Goal: Task Accomplishment & Management: Manage account settings

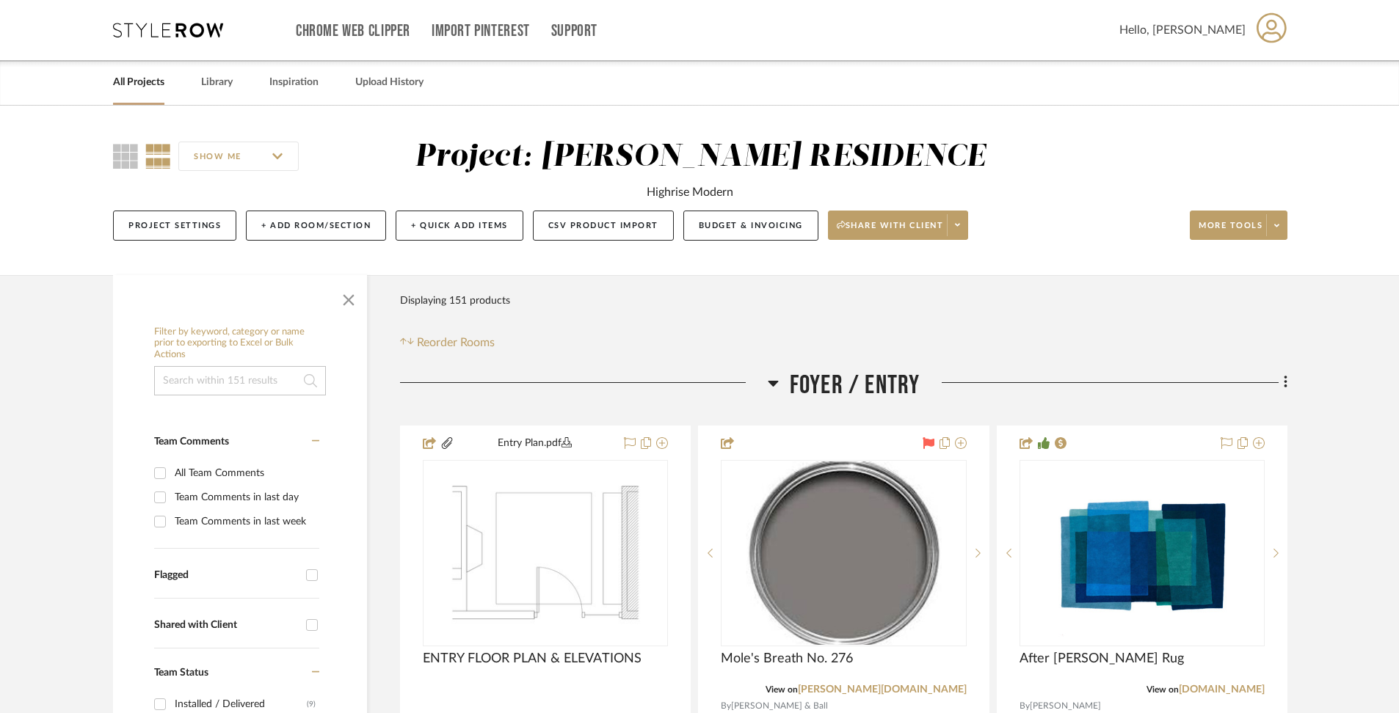
click at [145, 94] on div "All Projects" at bounding box center [138, 82] width 51 height 45
click at [141, 79] on link "All Projects" at bounding box center [138, 83] width 51 height 20
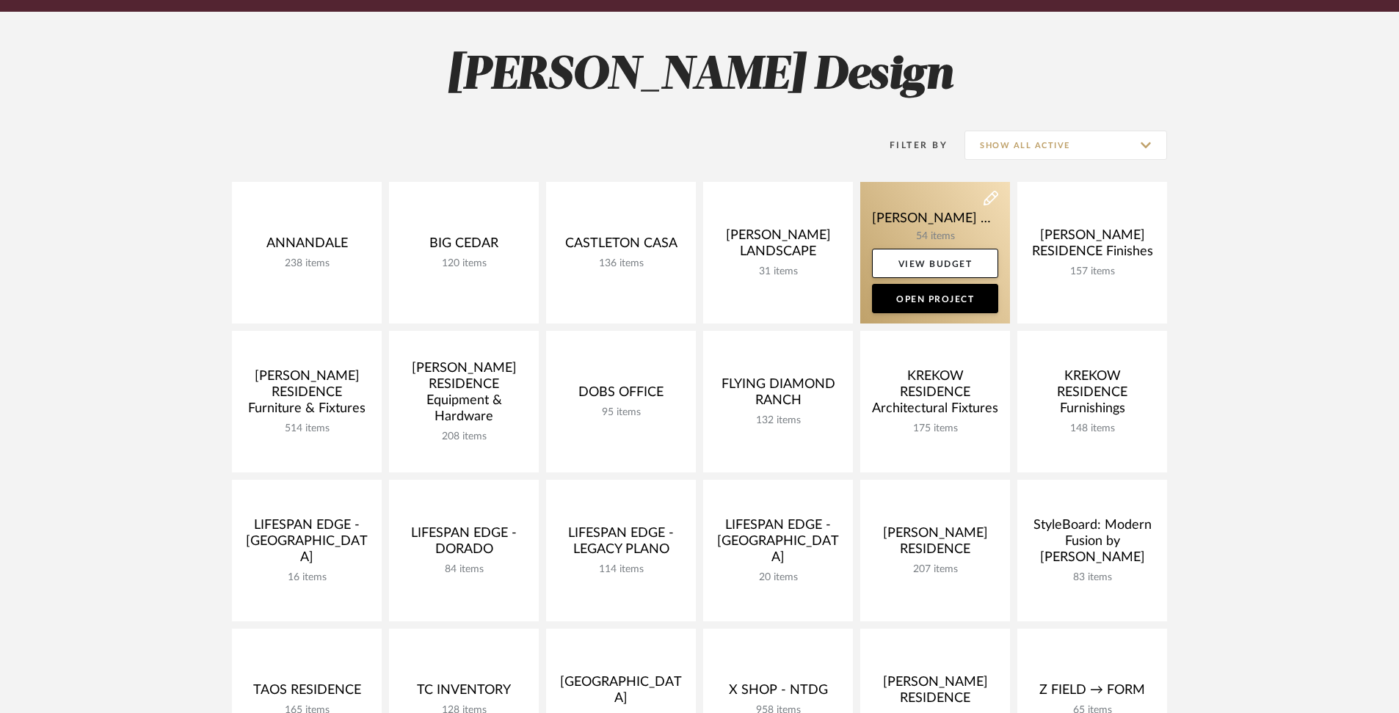
scroll to position [185, 0]
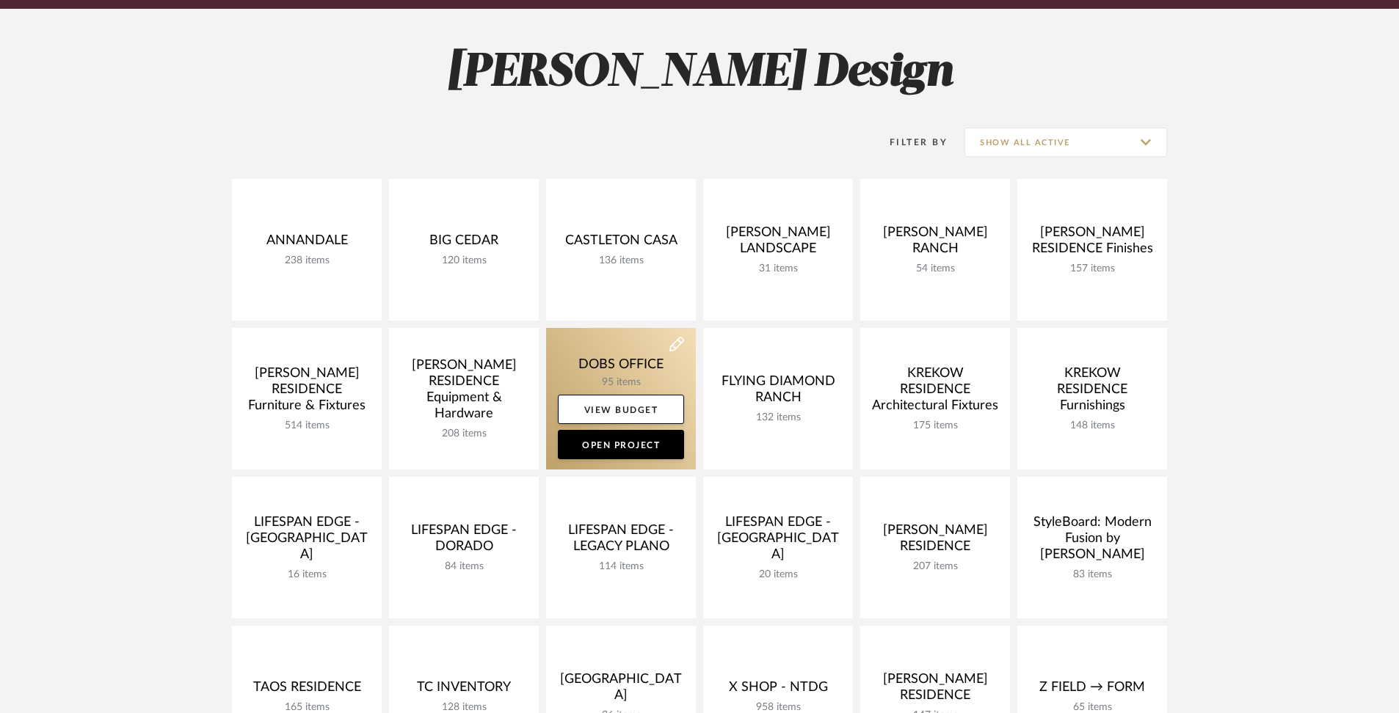
click at [614, 370] on link at bounding box center [621, 399] width 150 height 142
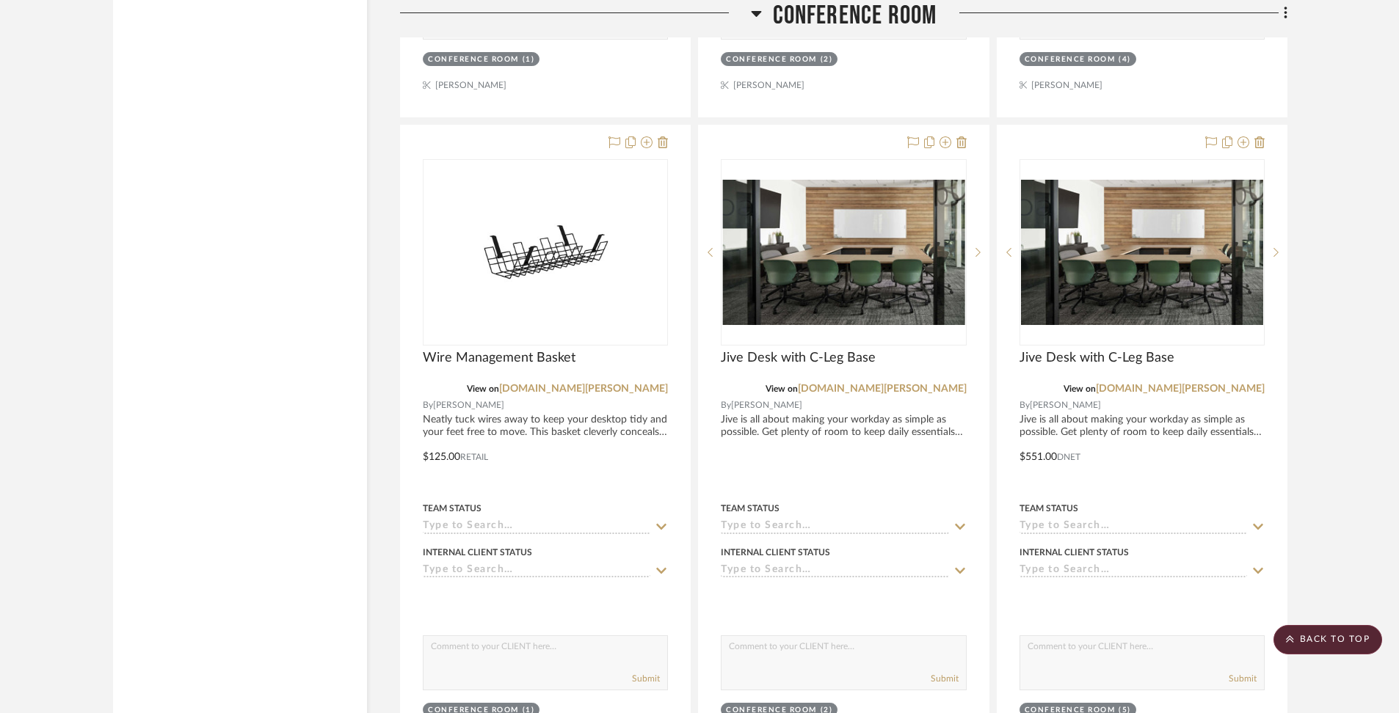
scroll to position [3724, 0]
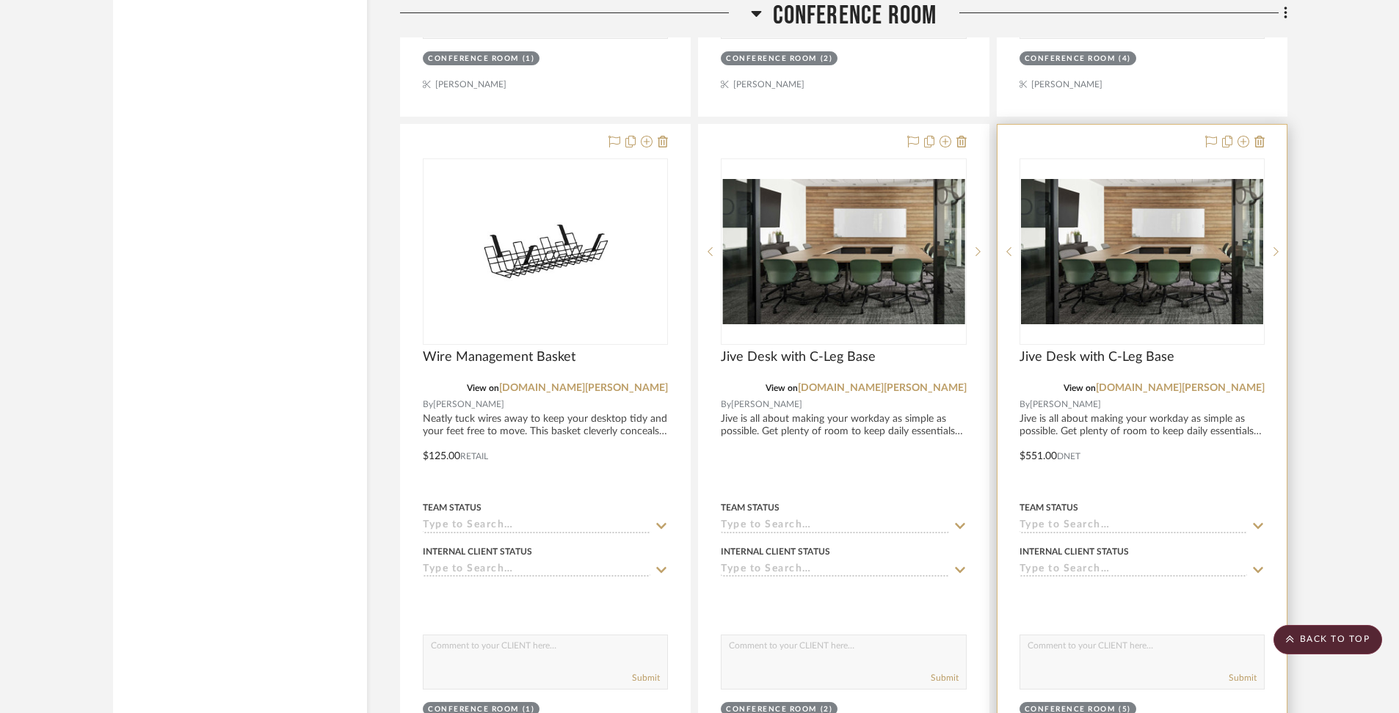
click at [1127, 410] on div at bounding box center [1141, 446] width 289 height 642
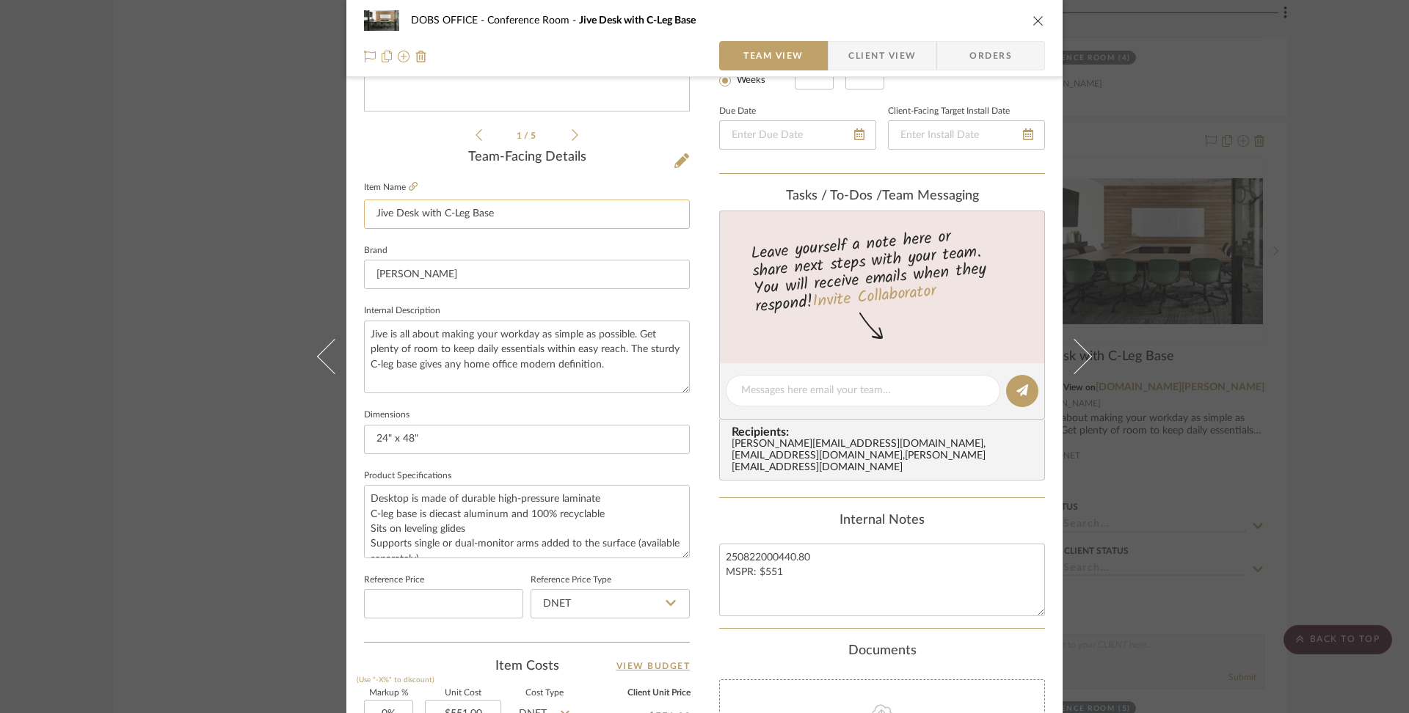
scroll to position [357, 0]
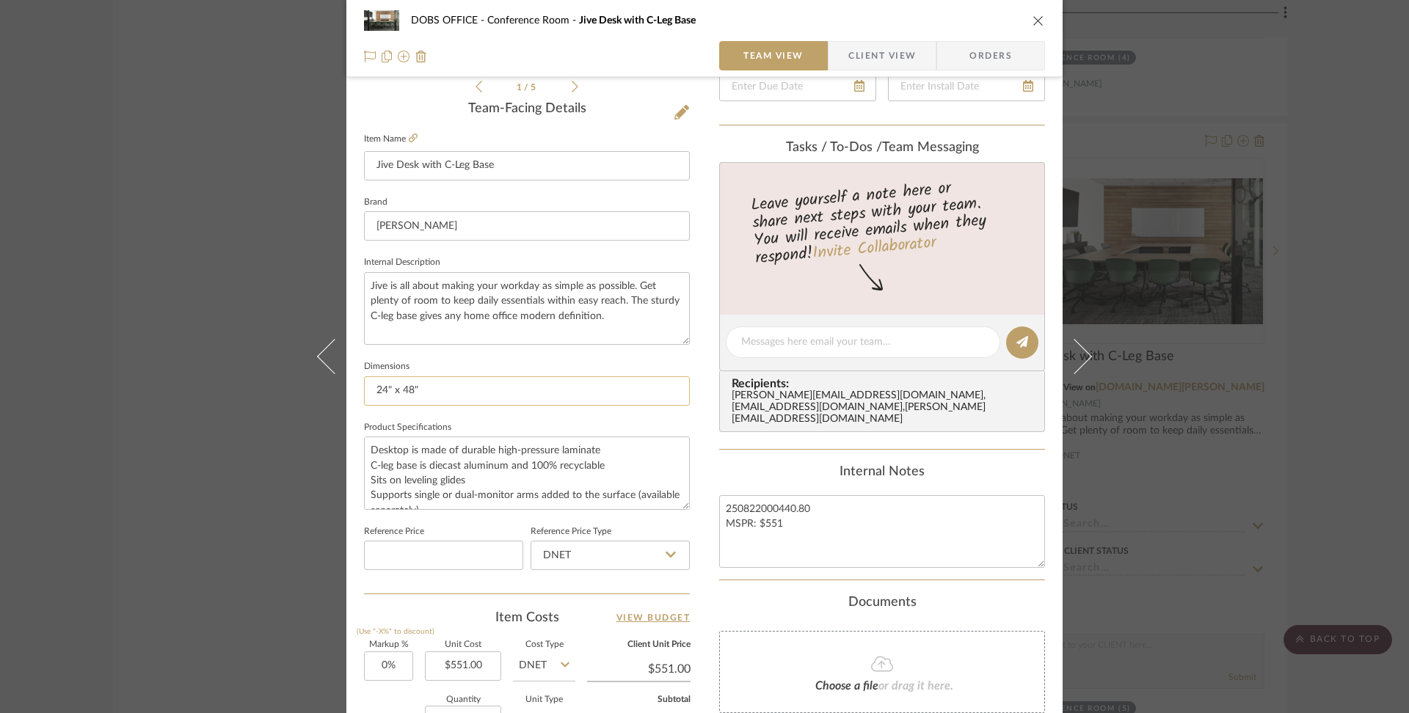
click at [526, 390] on input "24" x 48"" at bounding box center [527, 391] width 326 height 29
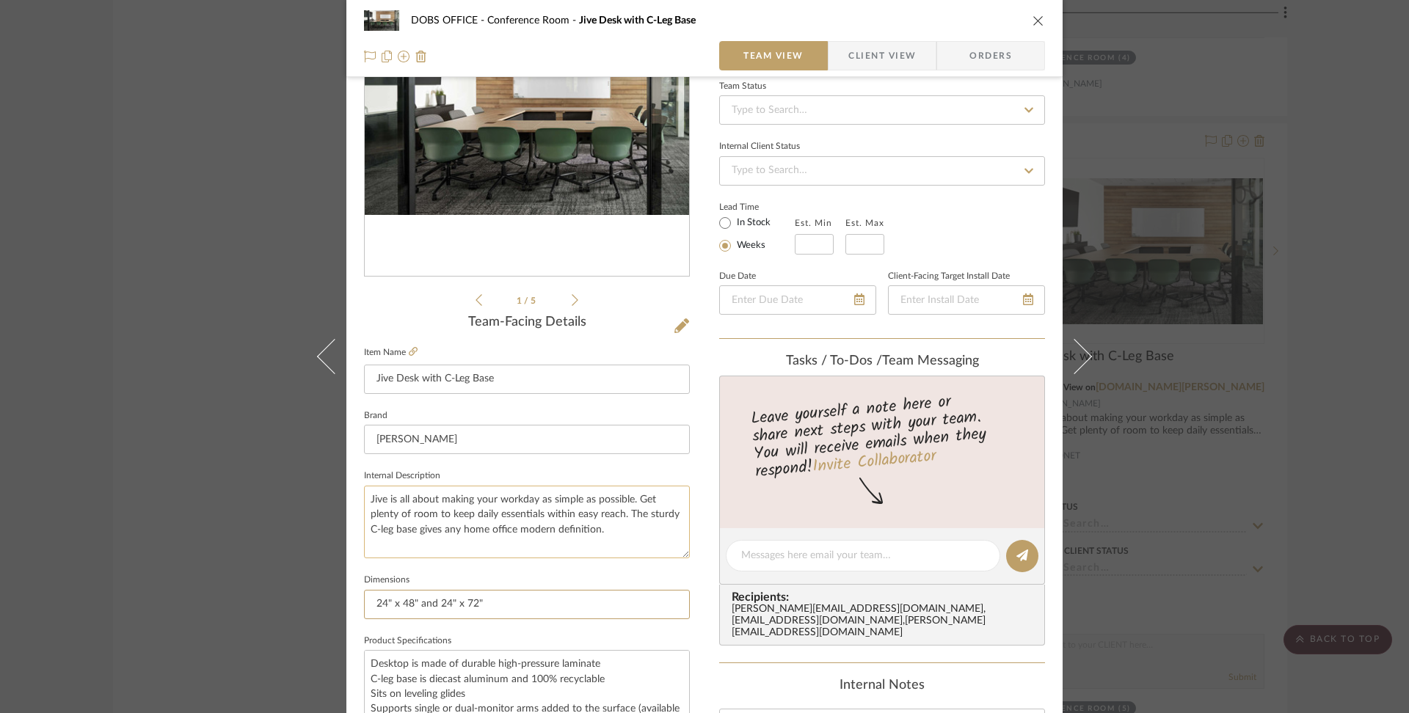
scroll to position [95, 0]
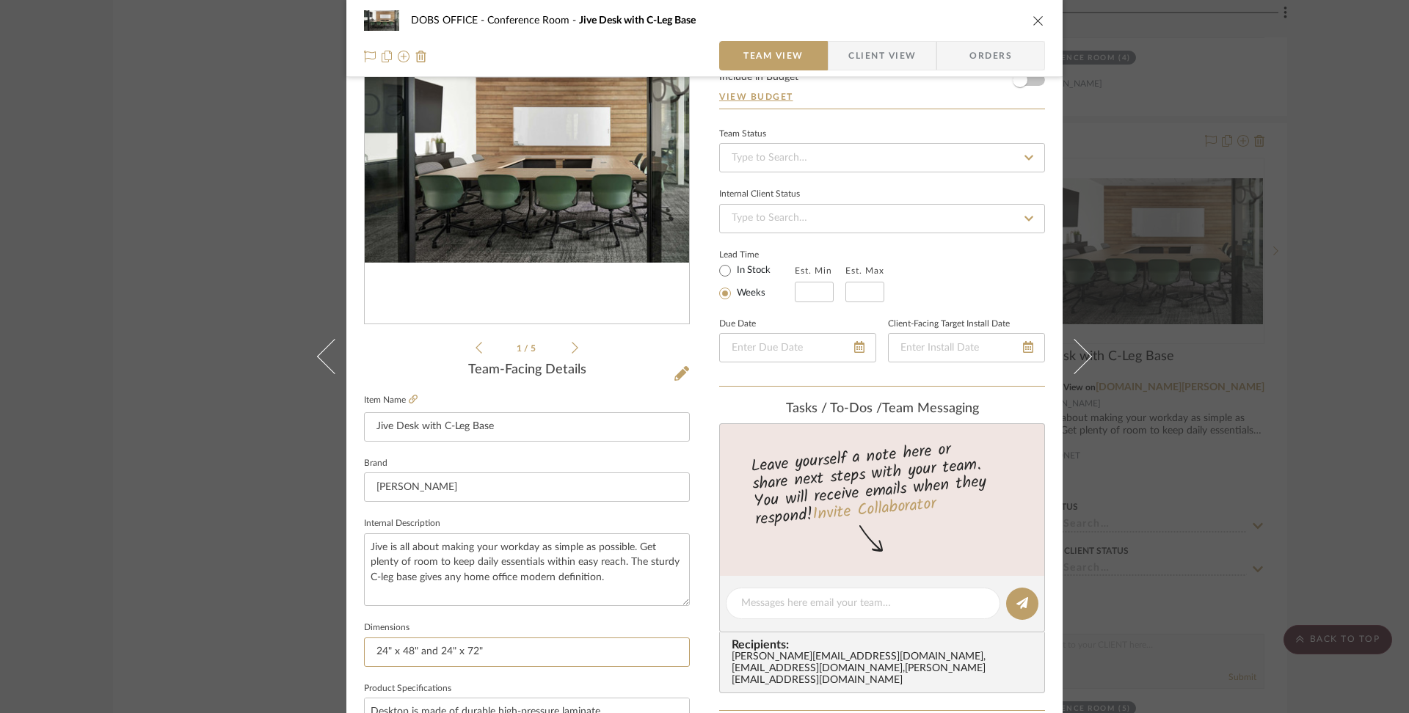
type input "24" x 48" and 24" x 72""
click at [886, 43] on span "Client View" at bounding box center [882, 55] width 68 height 29
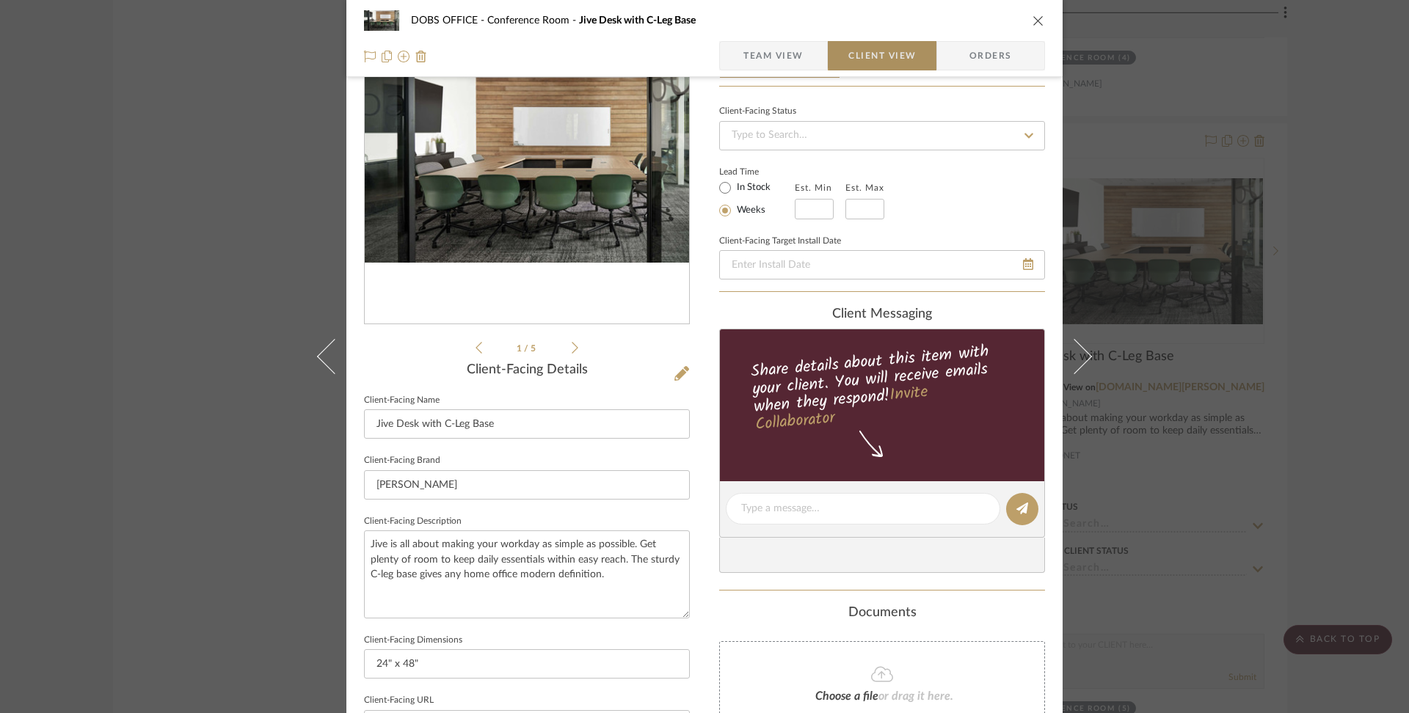
type input "24" x 48" and 24" x 72""
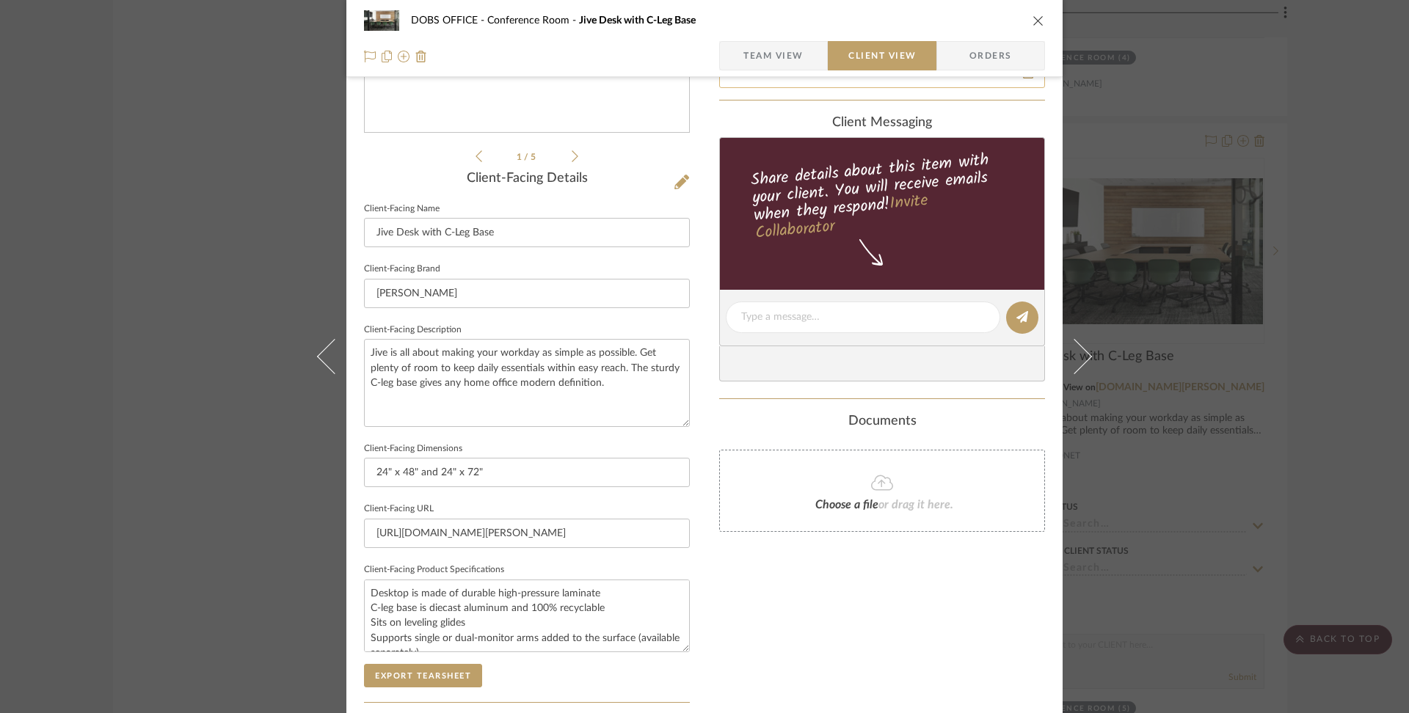
scroll to position [291, 0]
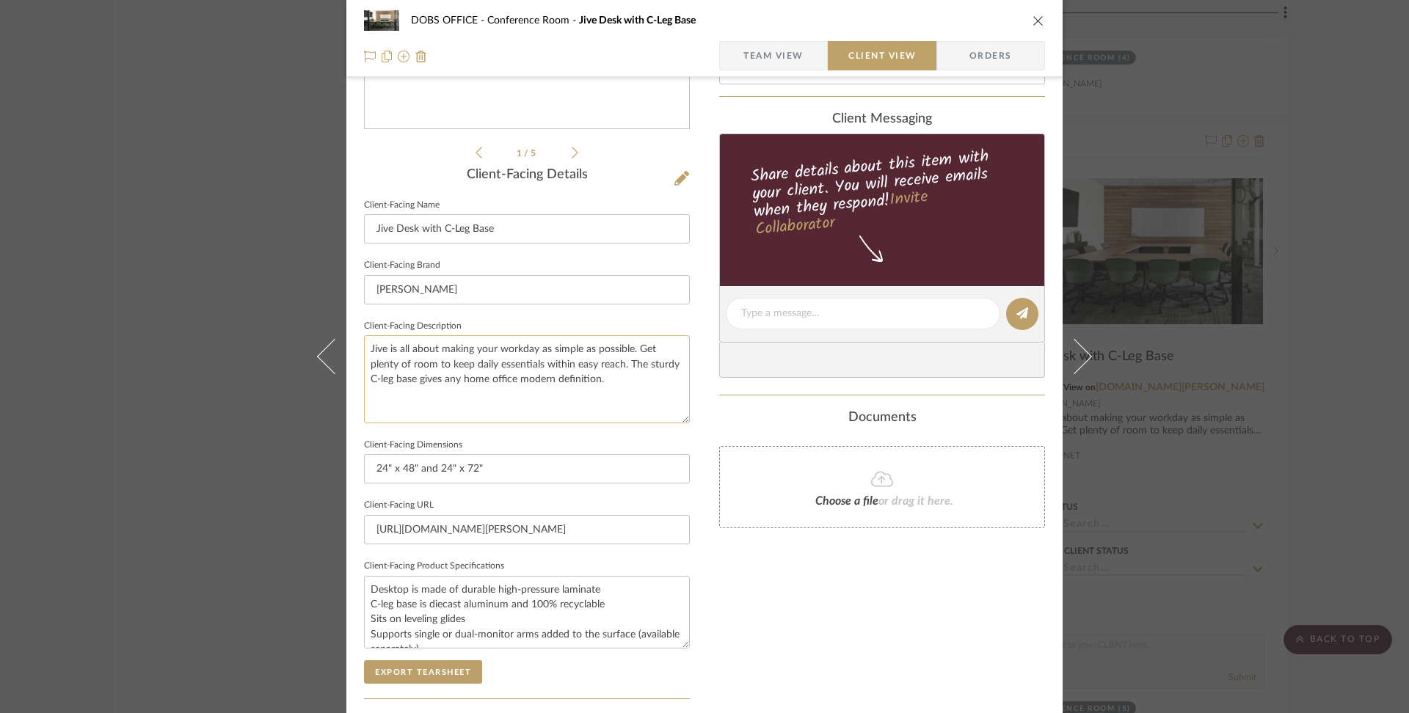
click at [641, 388] on textarea "Jive is all about making your workday as simple as possible. Get plenty of room…" at bounding box center [527, 378] width 326 height 87
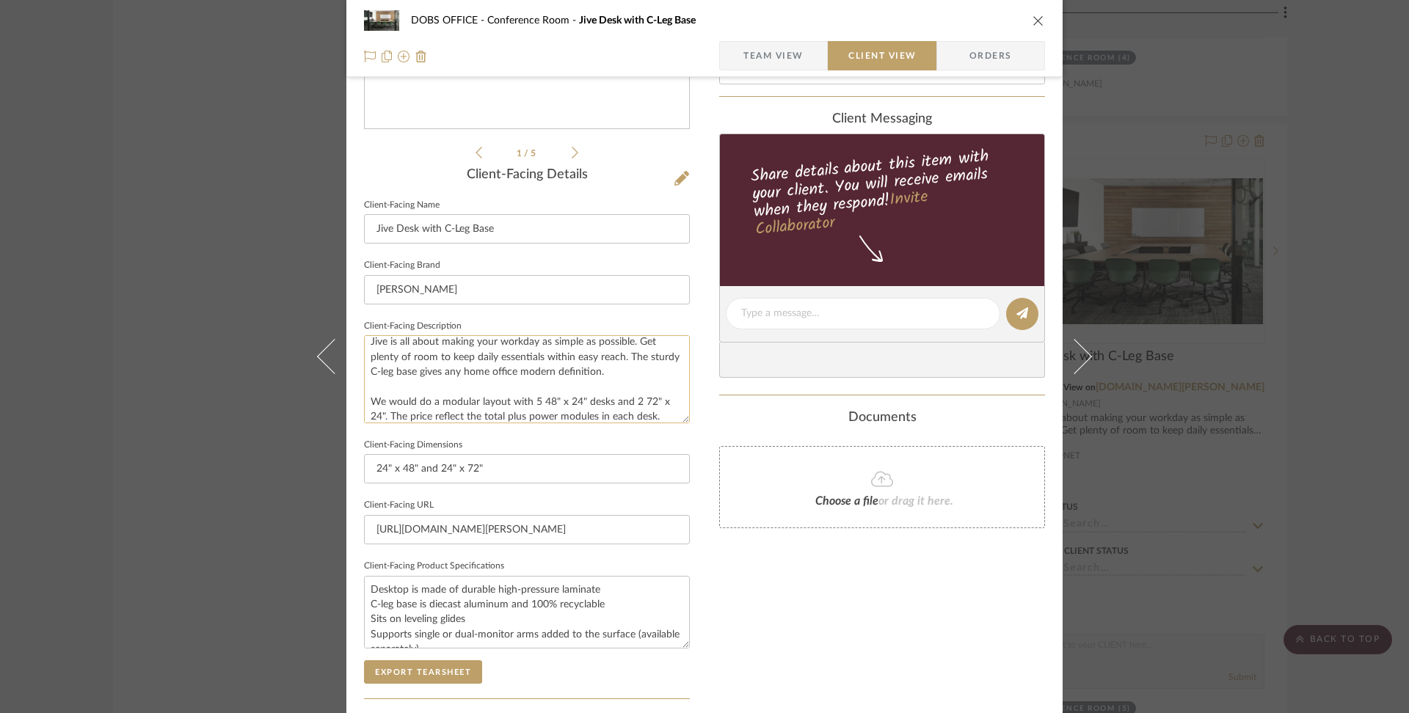
click at [539, 399] on textarea "Jive is all about making your workday as simple as possible. Get plenty of room…" at bounding box center [527, 378] width 326 height 87
click at [532, 401] on textarea "Jive is all about making your workday as simple as possible. Get plenty of room…" at bounding box center [527, 378] width 326 height 87
click at [639, 400] on textarea "Jive is all about making your workday as simple as possible. Get plenty of room…" at bounding box center [527, 378] width 326 height 87
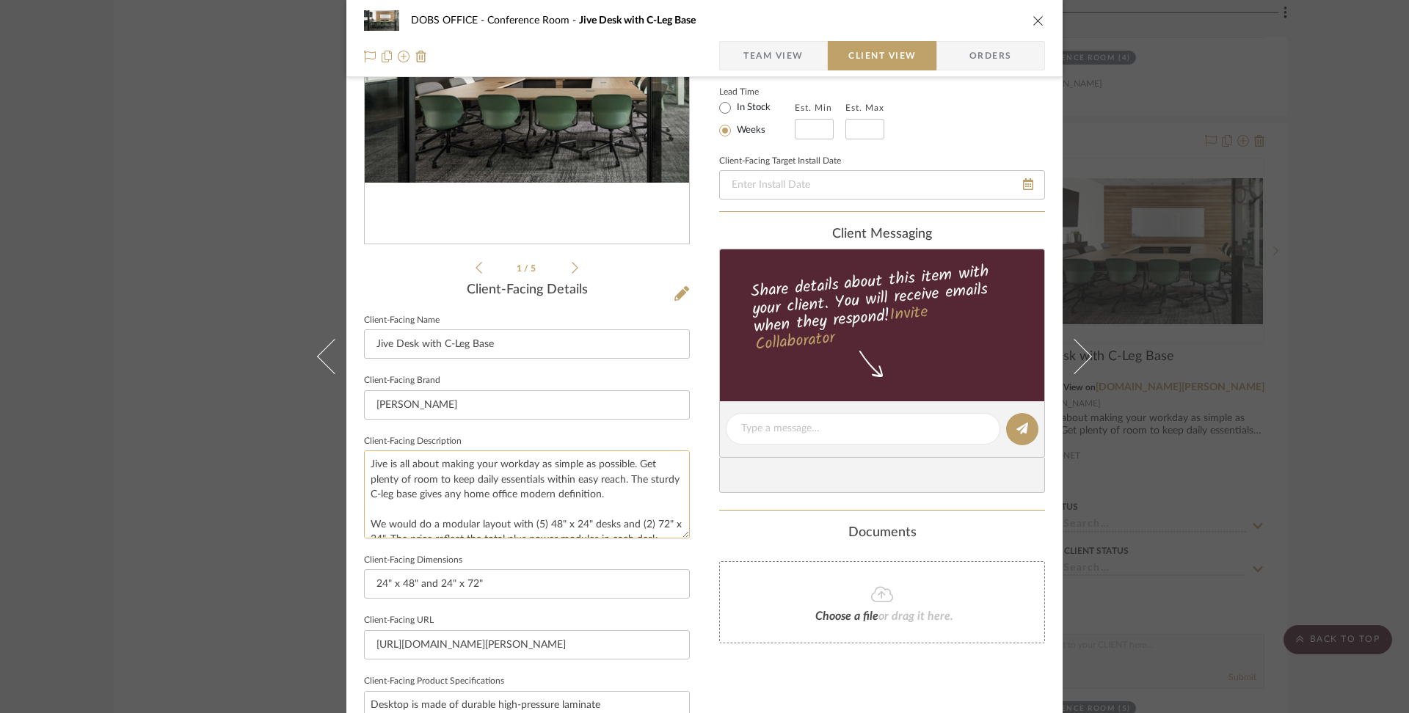
scroll to position [15, 0]
click at [366, 510] on textarea "Jive is all about making your workday as simple as possible. Get plenty of room…" at bounding box center [527, 494] width 326 height 87
drag, startPoint x: 366, startPoint y: 509, endPoint x: 702, endPoint y: 528, distance: 336.7
click at [702, 528] on div "DOBS OFFICE Conference Room Jive Desk with C-Leg Base Team View Client View Ord…" at bounding box center [704, 435] width 716 height 1198
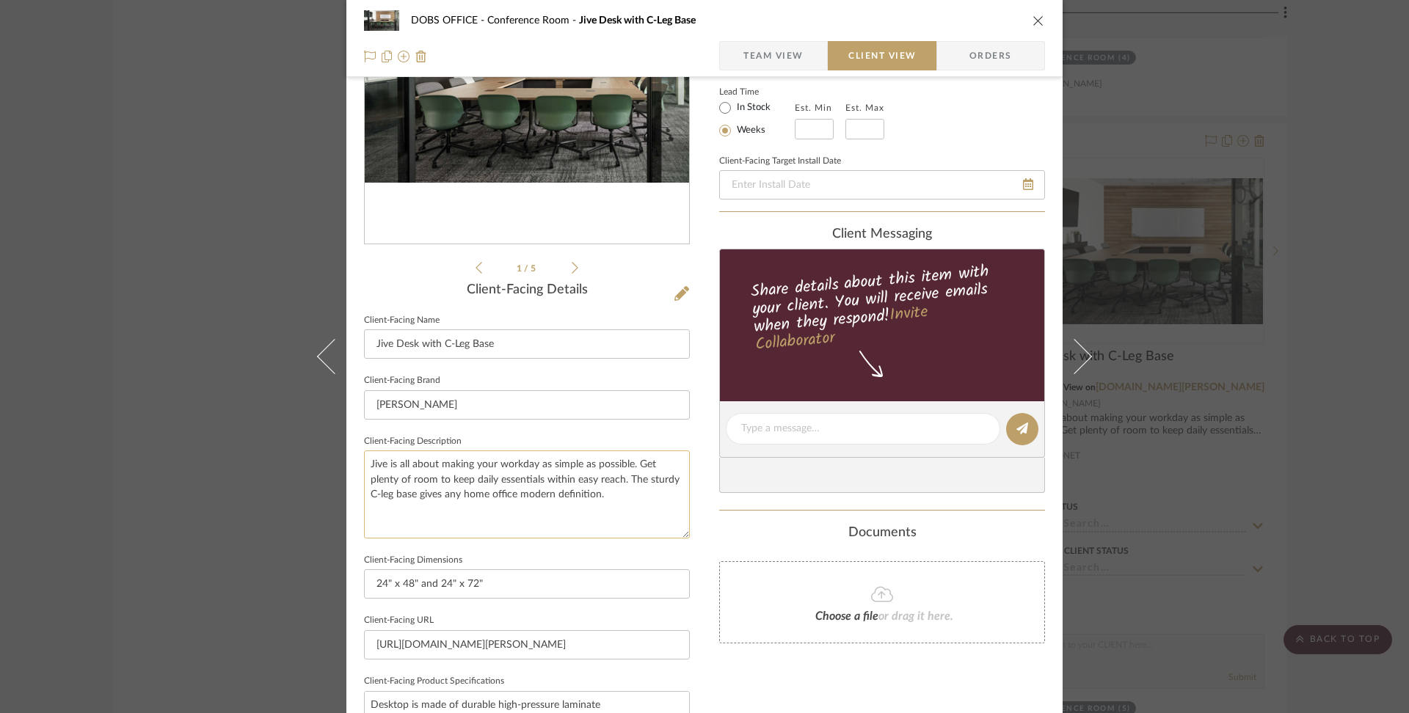
click at [366, 462] on textarea "Jive is all about making your workday as simple as possible. Get plenty of room…" at bounding box center [527, 494] width 326 height 87
click at [374, 453] on textarea "Jive is all about making your workday as simple as possible. Get plenty of room…" at bounding box center [527, 494] width 326 height 87
paste textarea "We would do a modular layout with (5) 48" x 24" desks and (2) 72" x 24". The pr…"
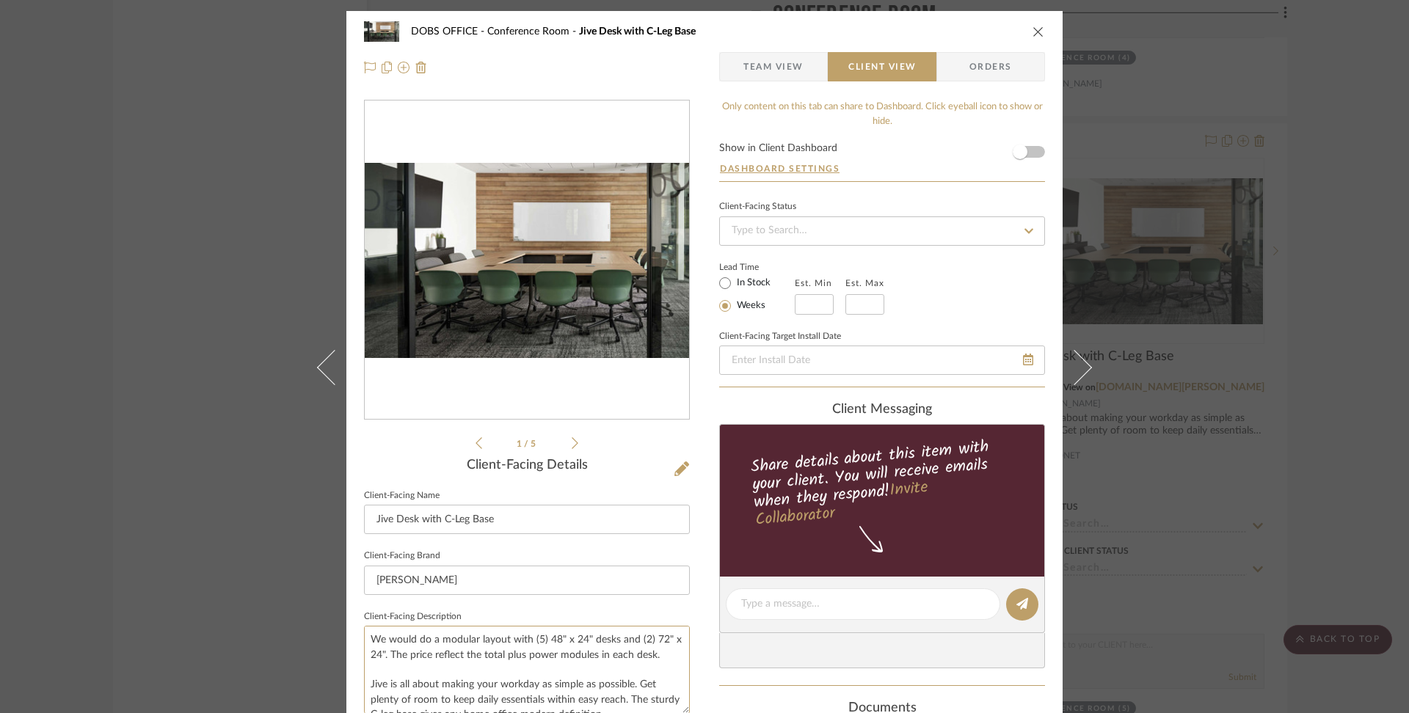
type textarea "We would do a modular layout with (5) 48" x 24" desks and (2) 72" x 24". The pr…"
click at [784, 66] on span "Team View" at bounding box center [774, 66] width 60 height 29
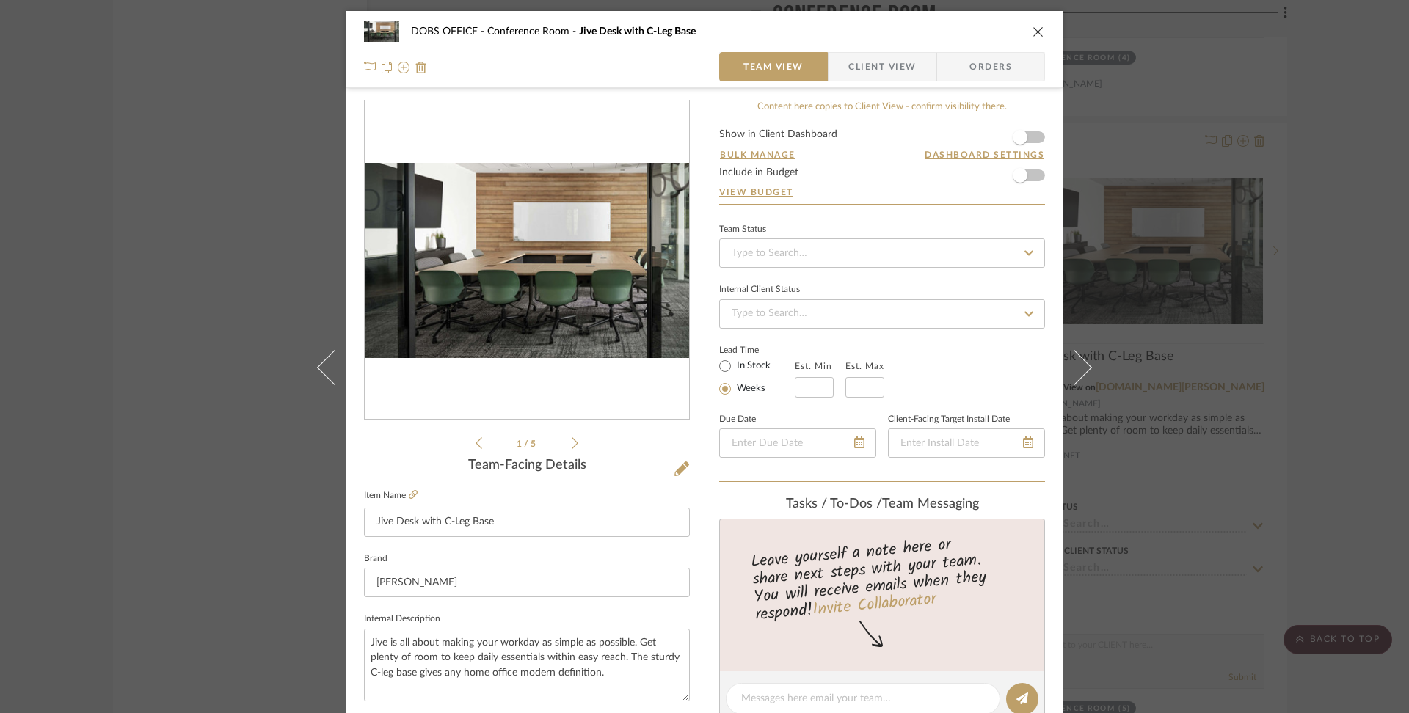
scroll to position [523, 0]
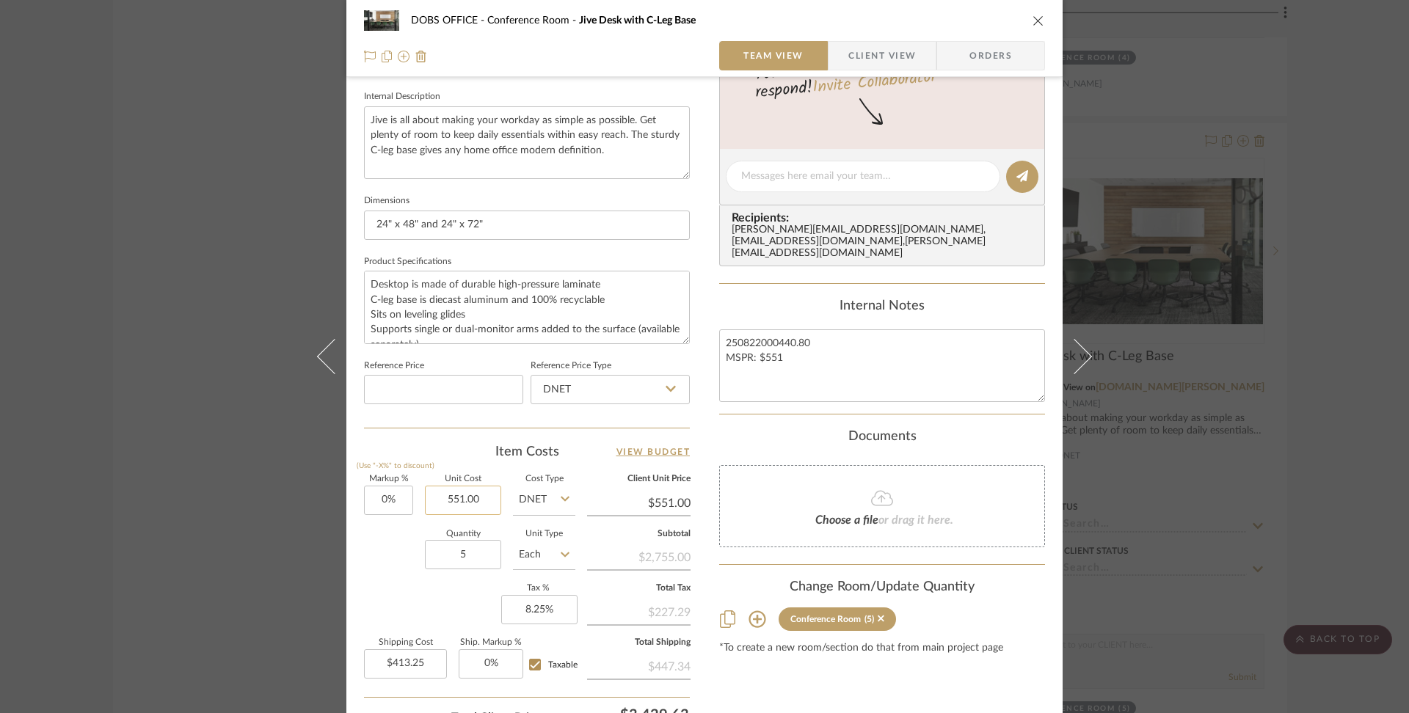
click at [485, 499] on input "551.00" at bounding box center [463, 500] width 76 height 29
type input "$6,901.87"
click at [396, 583] on div "Markup % (Use "-X%" to discount) 0% Unit Cost $6,901.87 Cost Type DNET Client U…" at bounding box center [527, 583] width 326 height 214
type input "$6,901.87"
type input "$5,176.40"
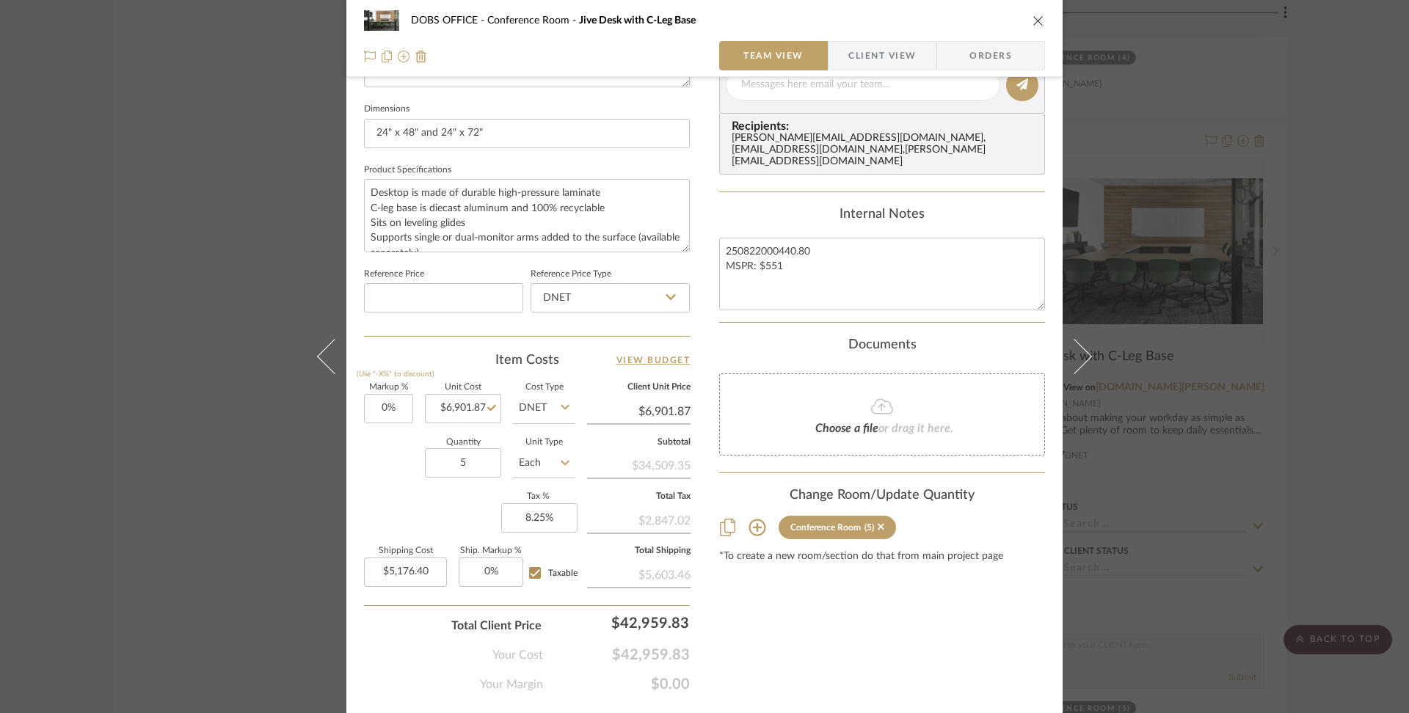
scroll to position [615, 0]
click at [473, 457] on input "5" at bounding box center [463, 462] width 76 height 29
type input "1"
click at [757, 576] on div "Content here copies to Client View - confirm visibility there. Show in Client D…" at bounding box center [882, 89] width 326 height 1208
type input "$1,035.28"
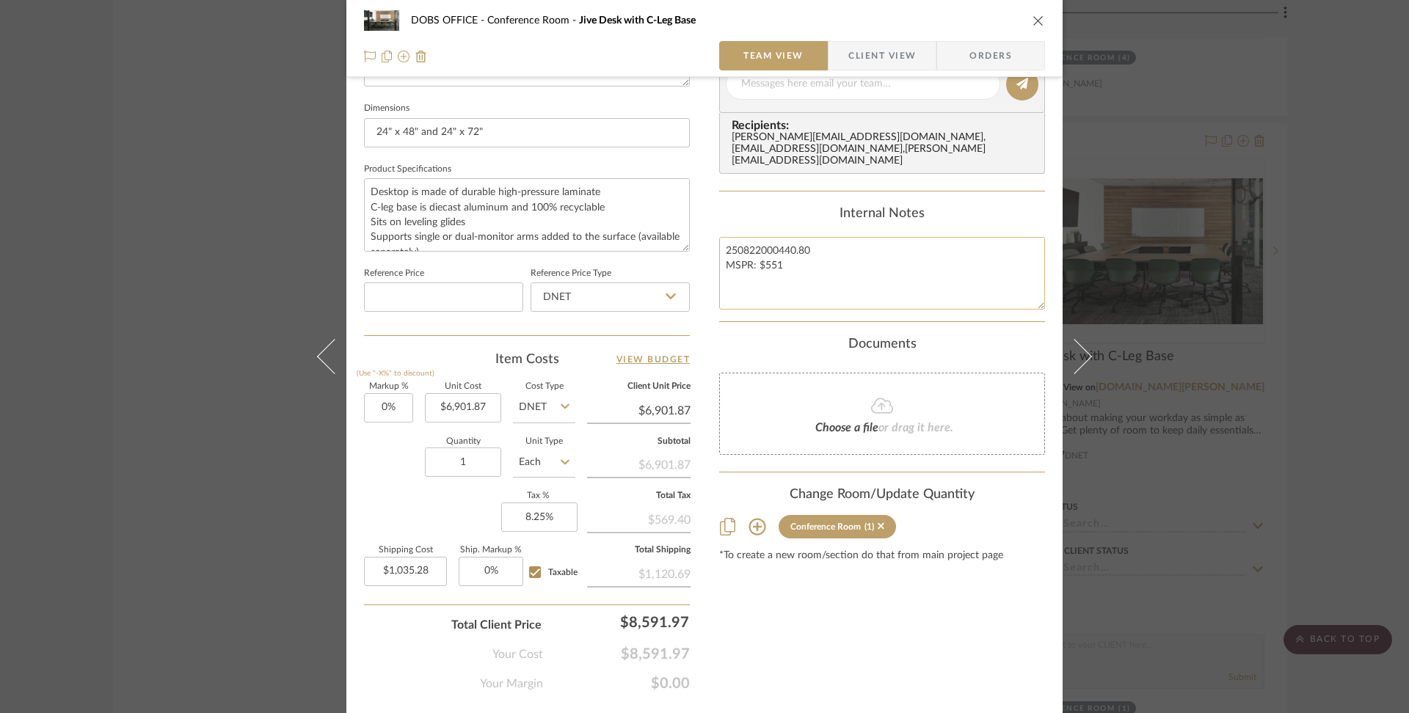
click at [796, 255] on textarea "250822000440.80 MSPR: $551" at bounding box center [882, 273] width 326 height 73
drag, startPoint x: 790, startPoint y: 249, endPoint x: 675, endPoint y: 247, distance: 115.2
click at [675, 247] on div "DOBS OFFICE Conference Room Jive Desk with C-Leg Base Team View Client View Ord…" at bounding box center [704, 74] width 716 height 1356
type textarea "250822000440.80"
drag, startPoint x: 827, startPoint y: 230, endPoint x: 774, endPoint y: 236, distance: 53.3
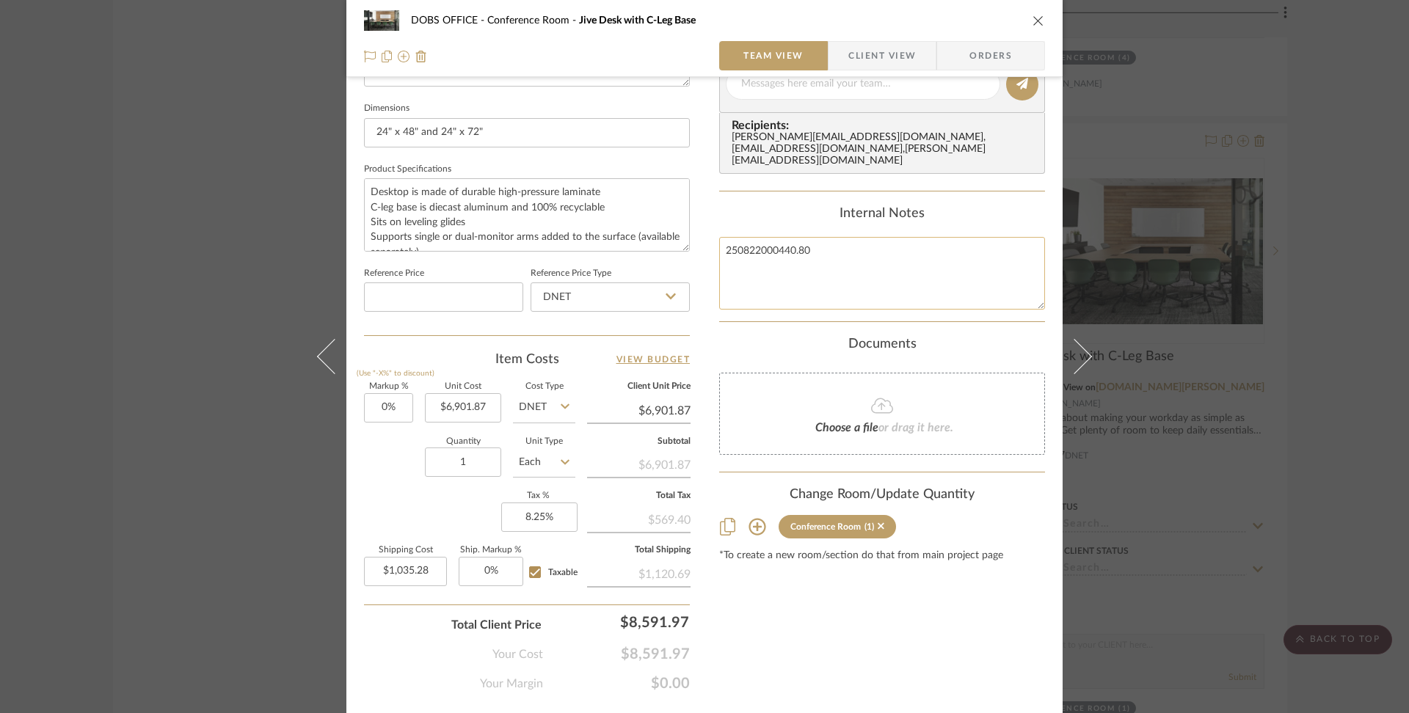
click at [774, 237] on textarea "250822000440.80" at bounding box center [882, 273] width 326 height 73
type textarea "2508220006901.87"
click at [975, 337] on div "Documents" at bounding box center [882, 345] width 326 height 16
click at [480, 404] on input "6901.87" at bounding box center [463, 407] width 76 height 29
type input "$8,627.32"
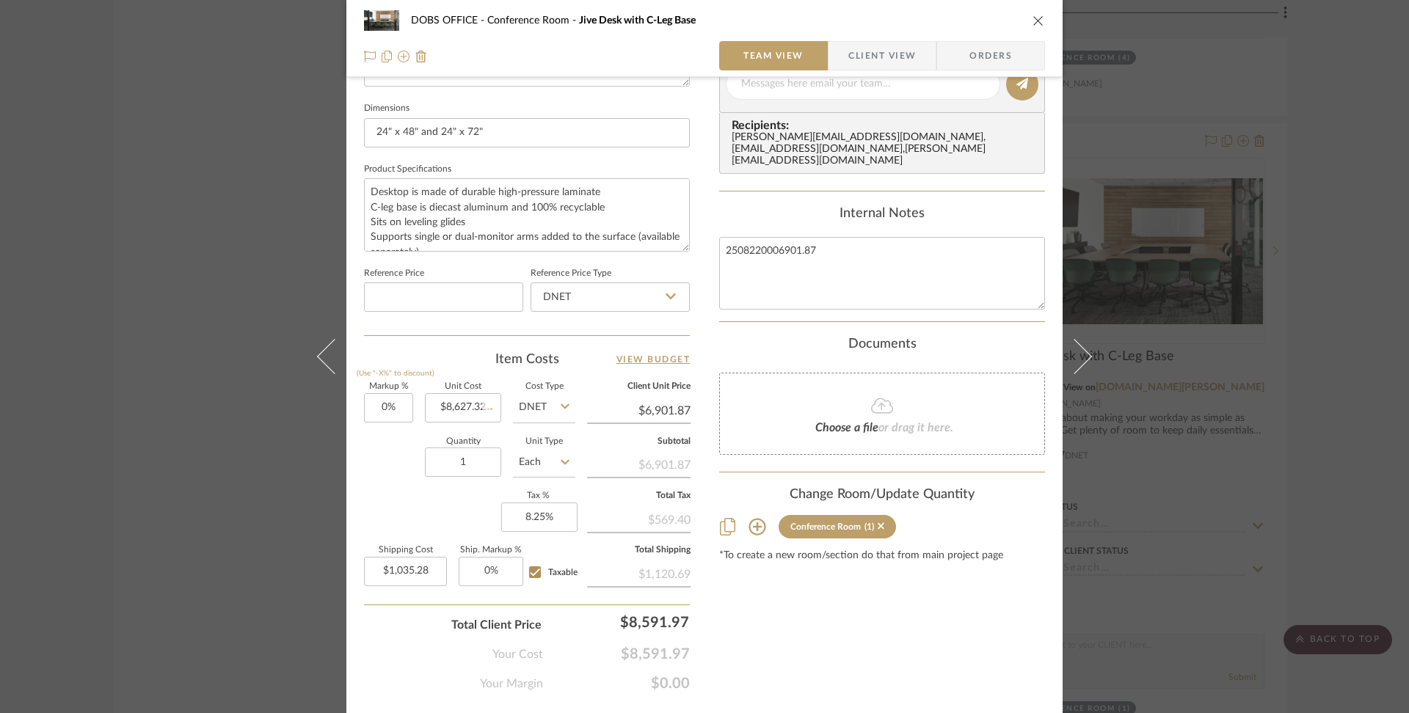
click at [831, 596] on div "Content here copies to Client View - confirm visibility there. Show in Client D…" at bounding box center [882, 89] width 326 height 1208
type input "$8,627.32"
type input "$1,294.10"
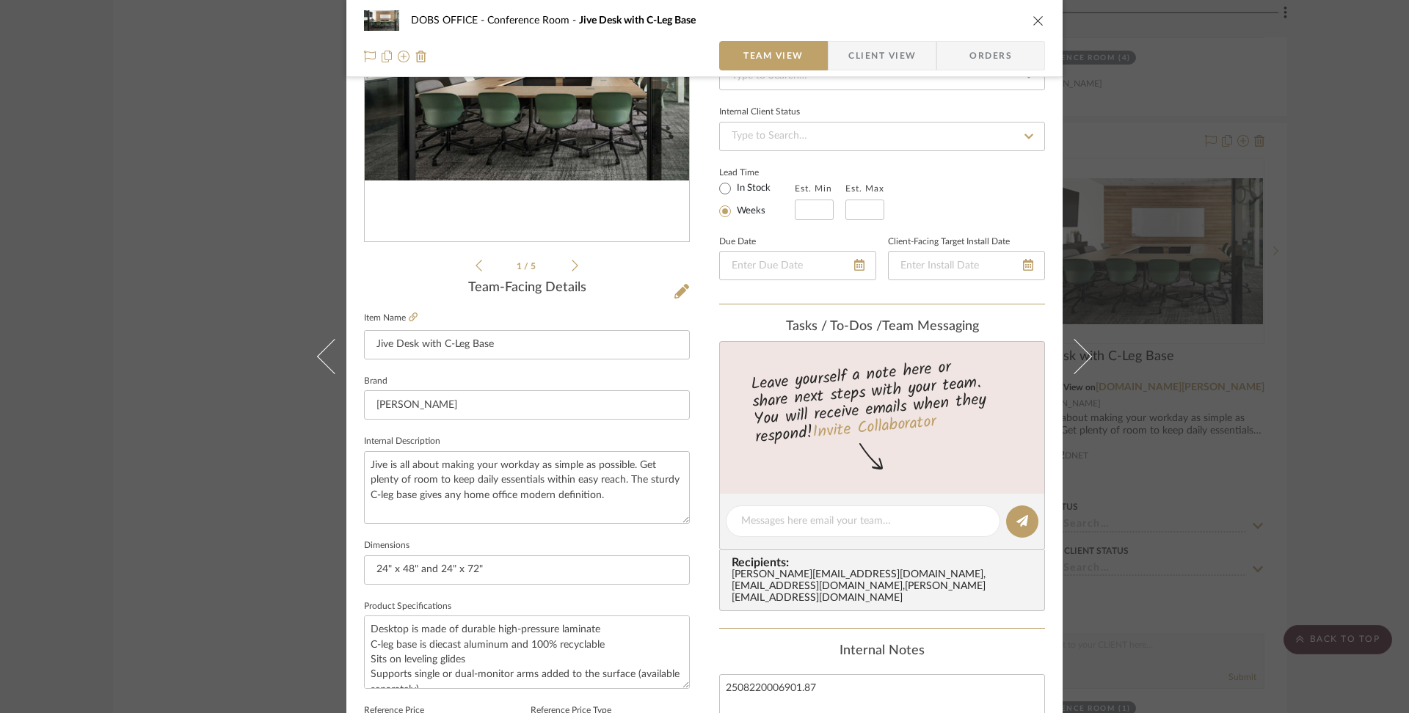
scroll to position [0, 0]
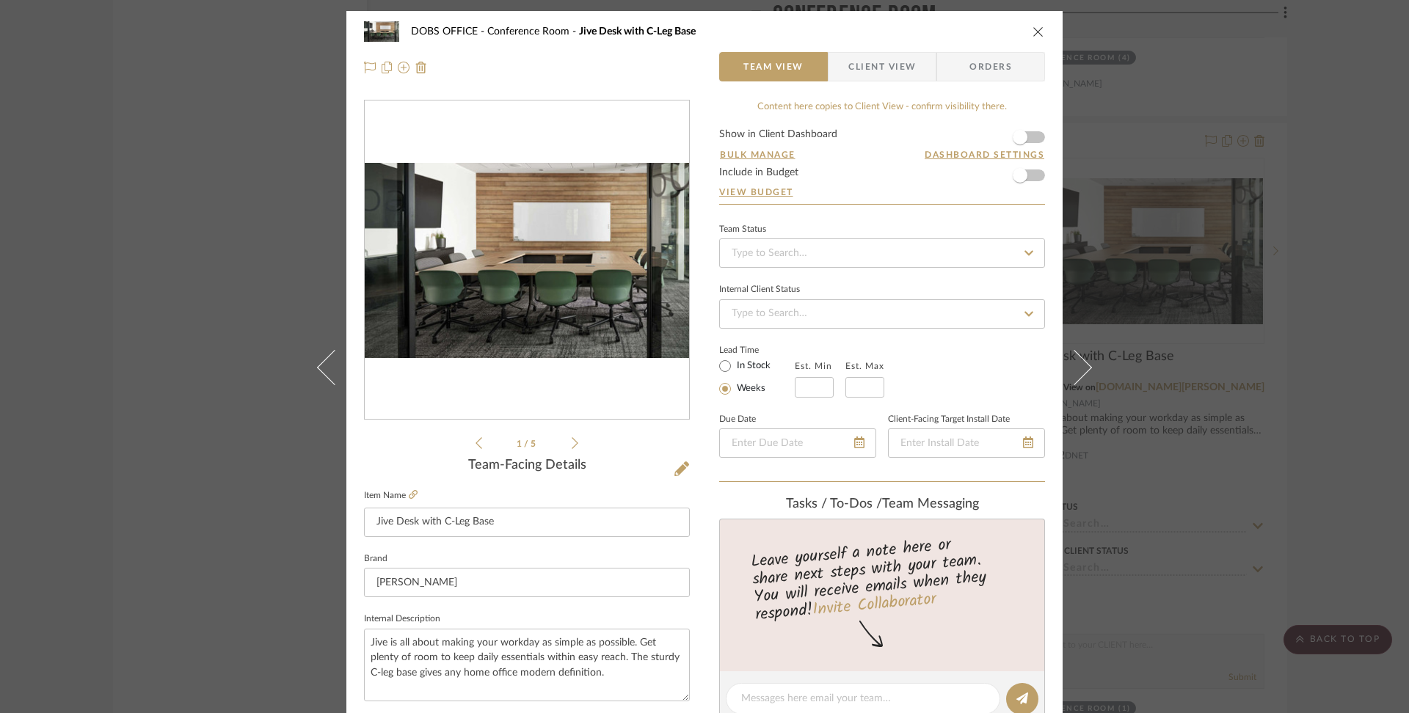
click at [573, 437] on div "1 / 5" at bounding box center [527, 276] width 326 height 352
click at [572, 442] on icon at bounding box center [575, 443] width 7 height 12
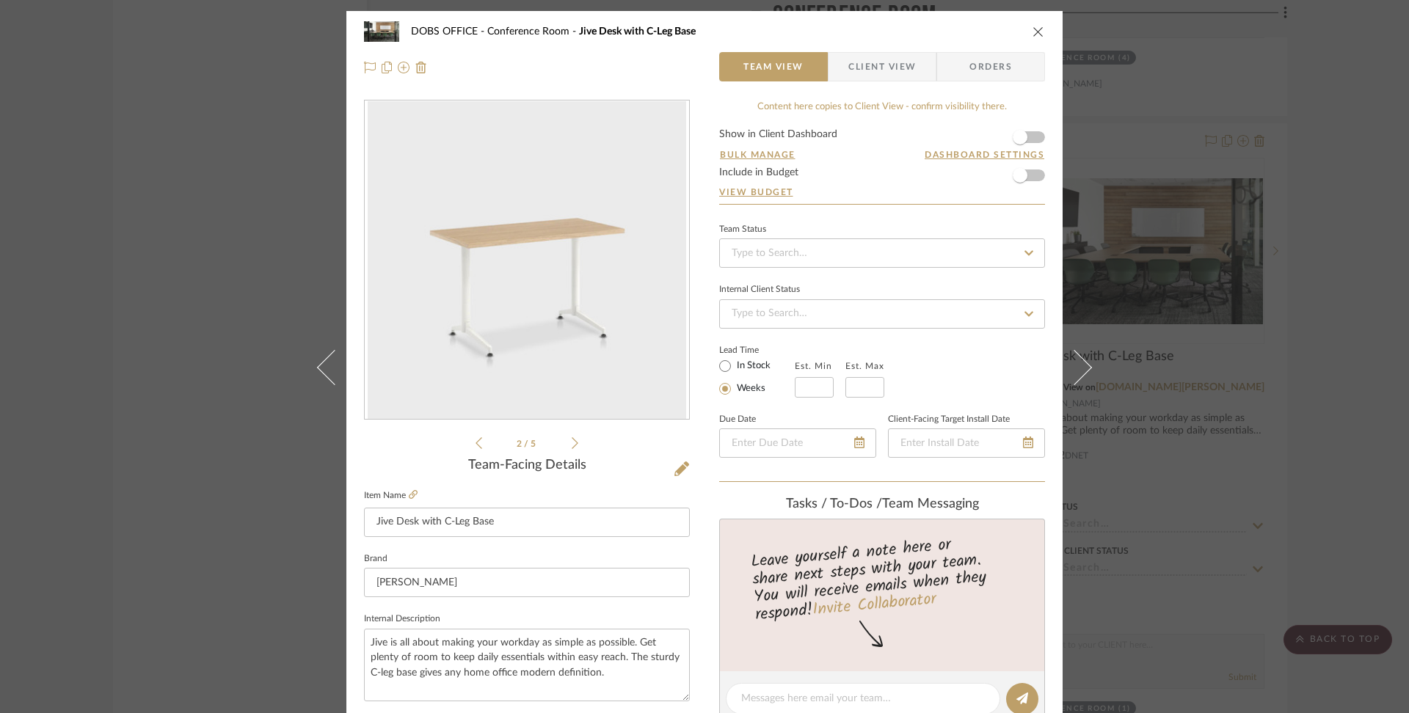
click at [572, 442] on icon at bounding box center [575, 443] width 7 height 12
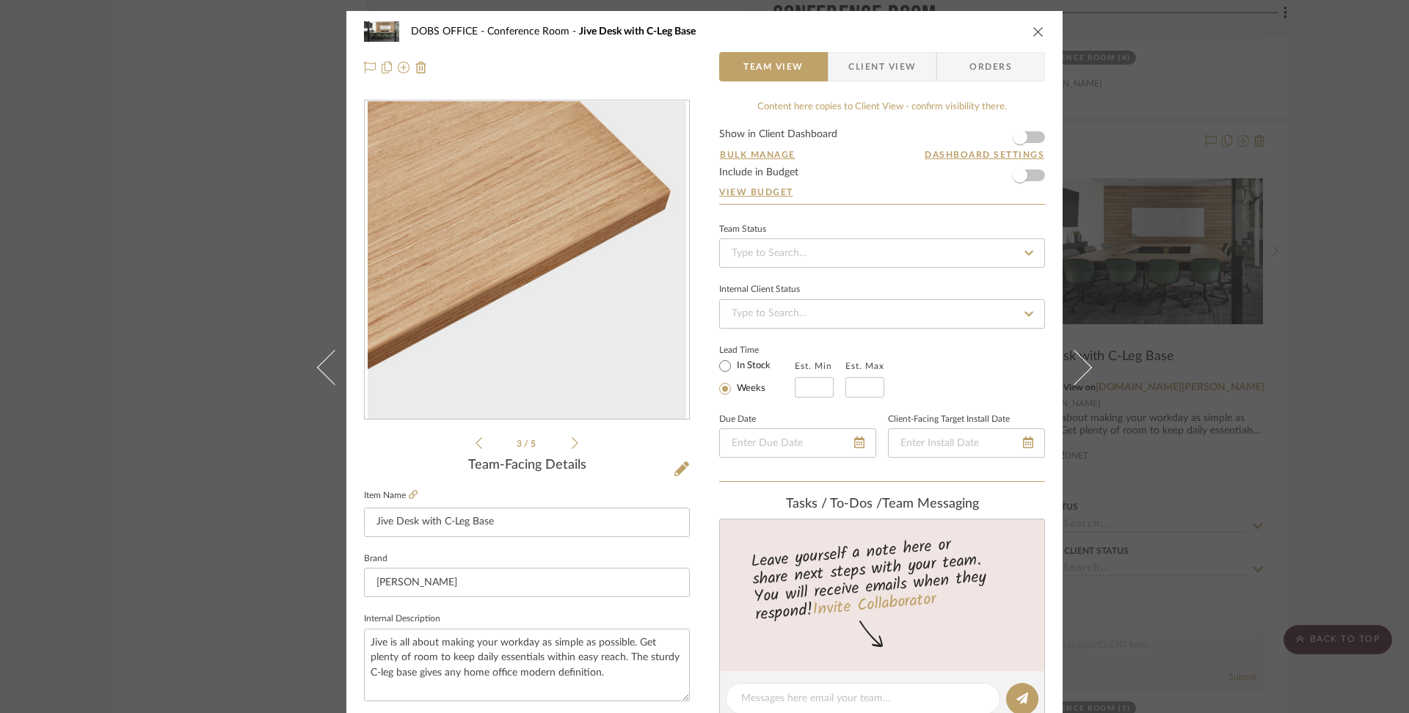
click at [572, 442] on icon at bounding box center [575, 443] width 7 height 12
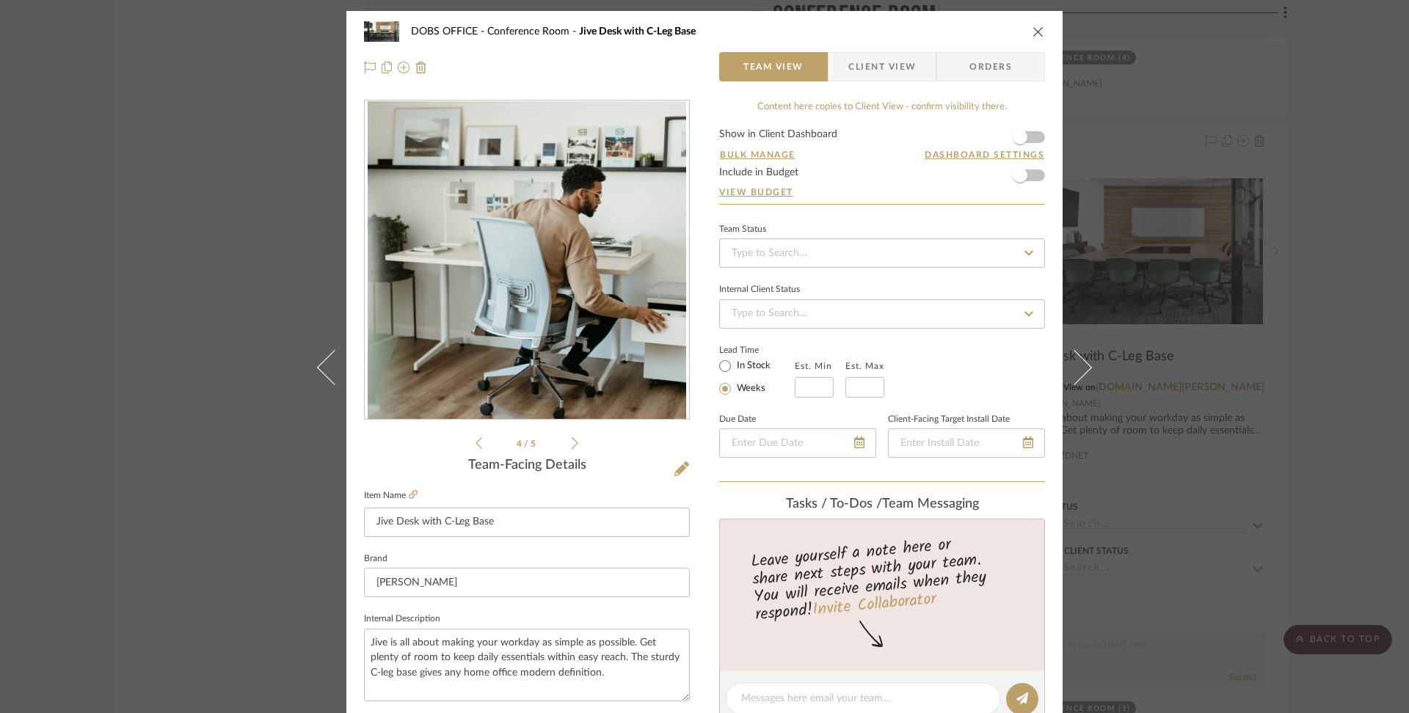
click at [572, 442] on icon at bounding box center [575, 443] width 7 height 12
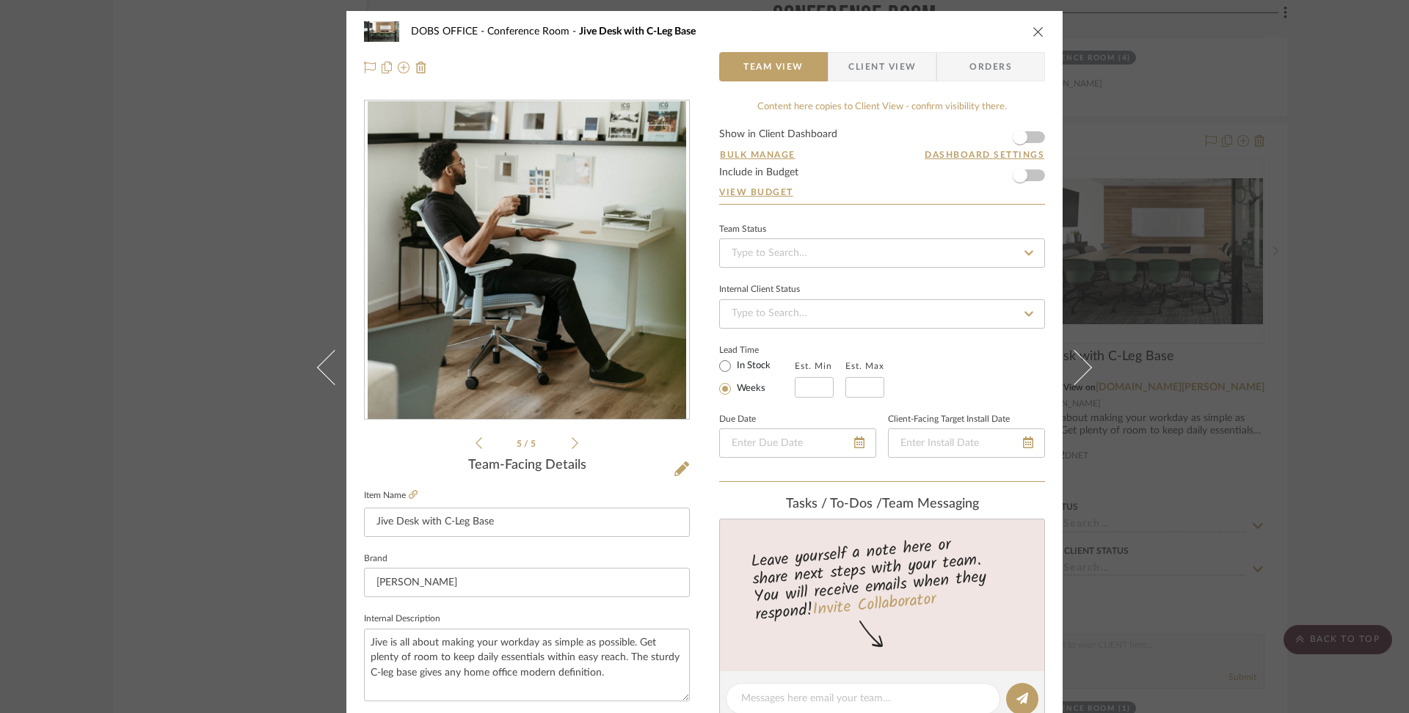
click at [572, 442] on icon at bounding box center [575, 443] width 7 height 12
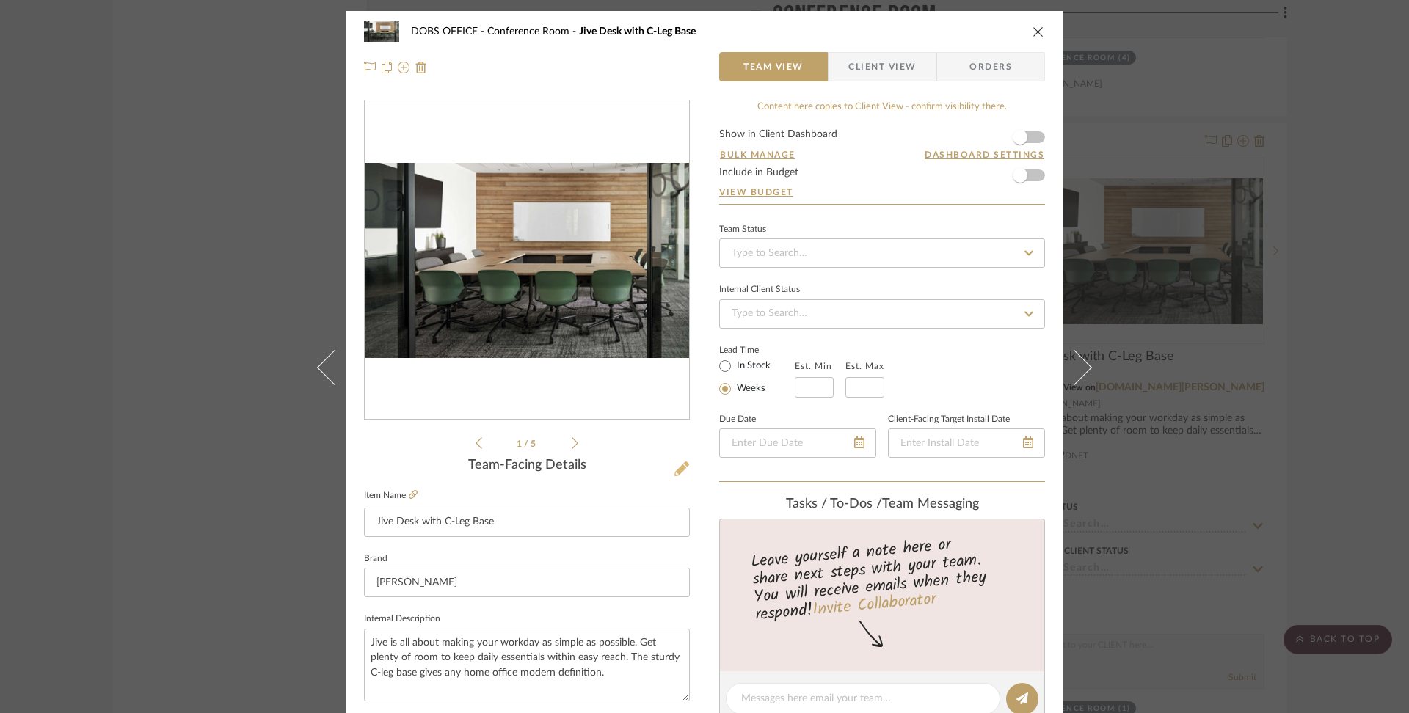
click at [677, 473] on icon at bounding box center [682, 469] width 15 height 15
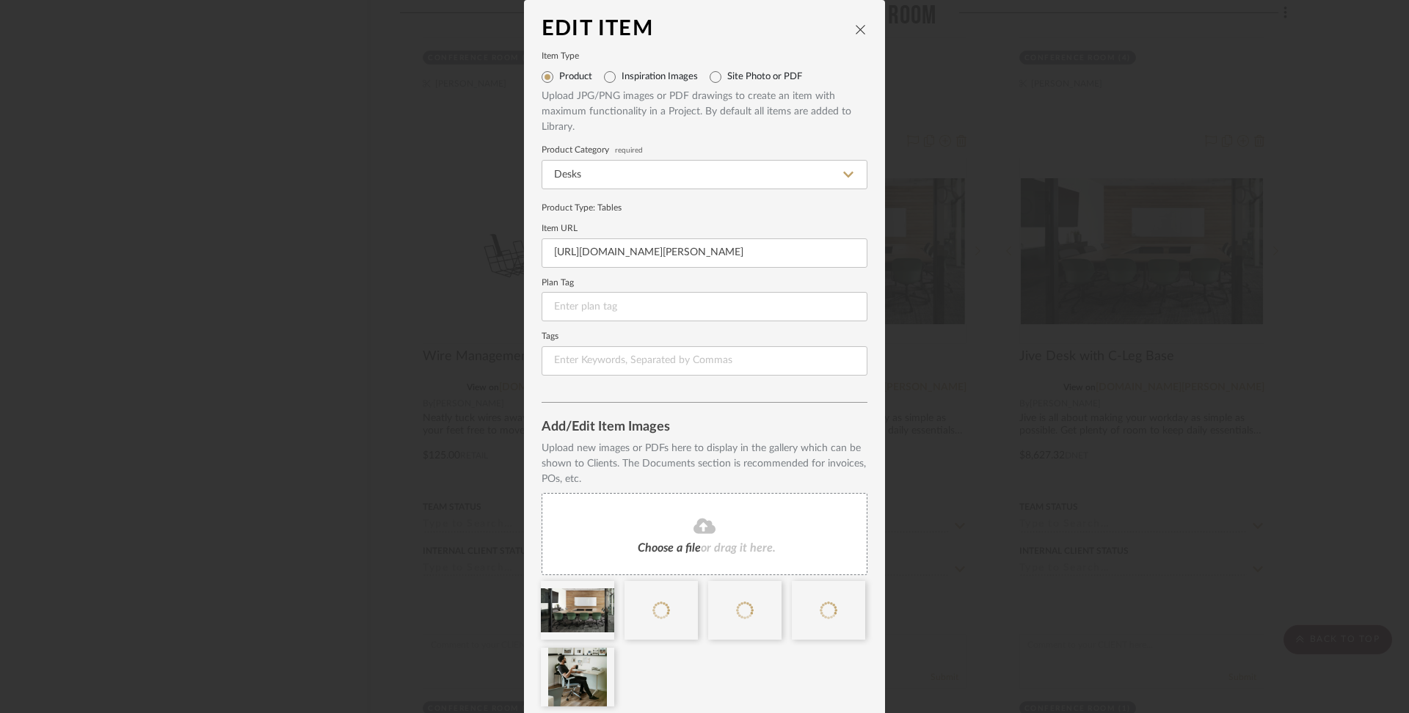
click at [713, 528] on fa-icon at bounding box center [705, 526] width 134 height 19
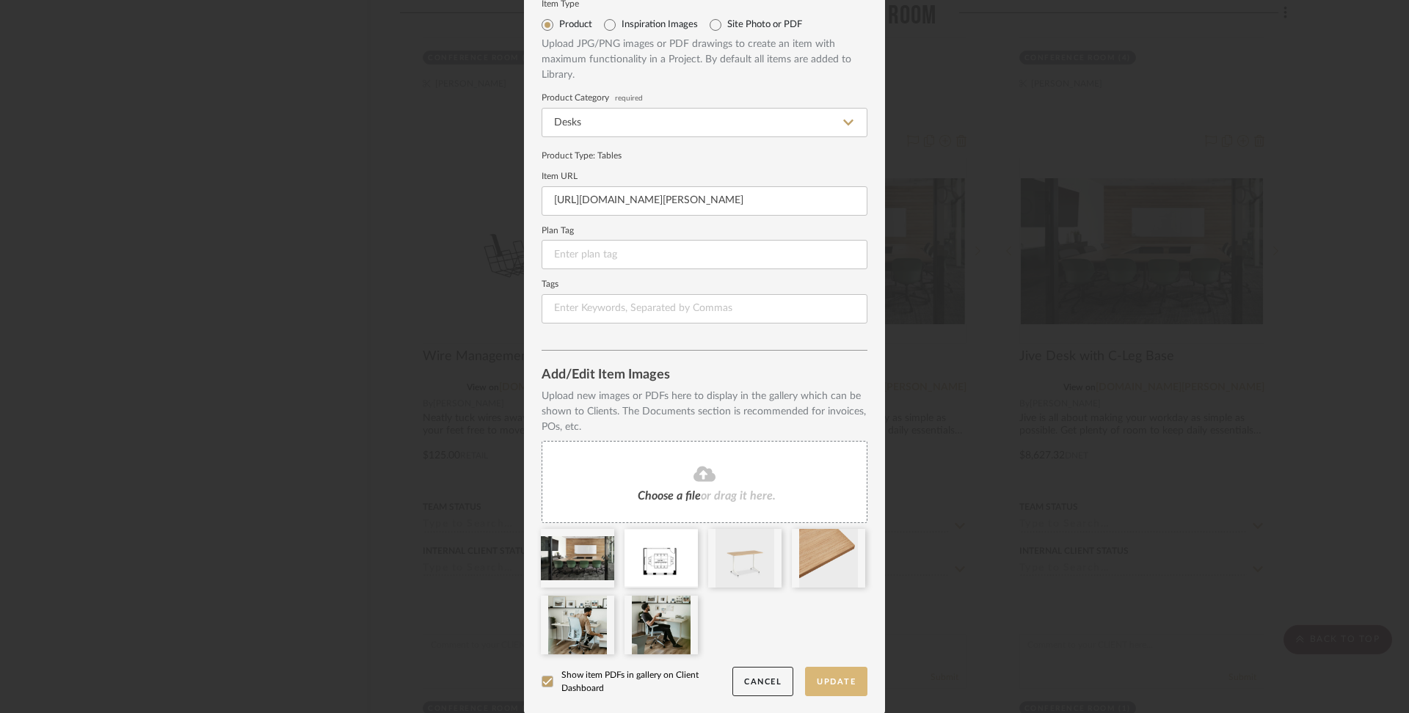
click at [844, 683] on button "Update" at bounding box center [836, 682] width 62 height 30
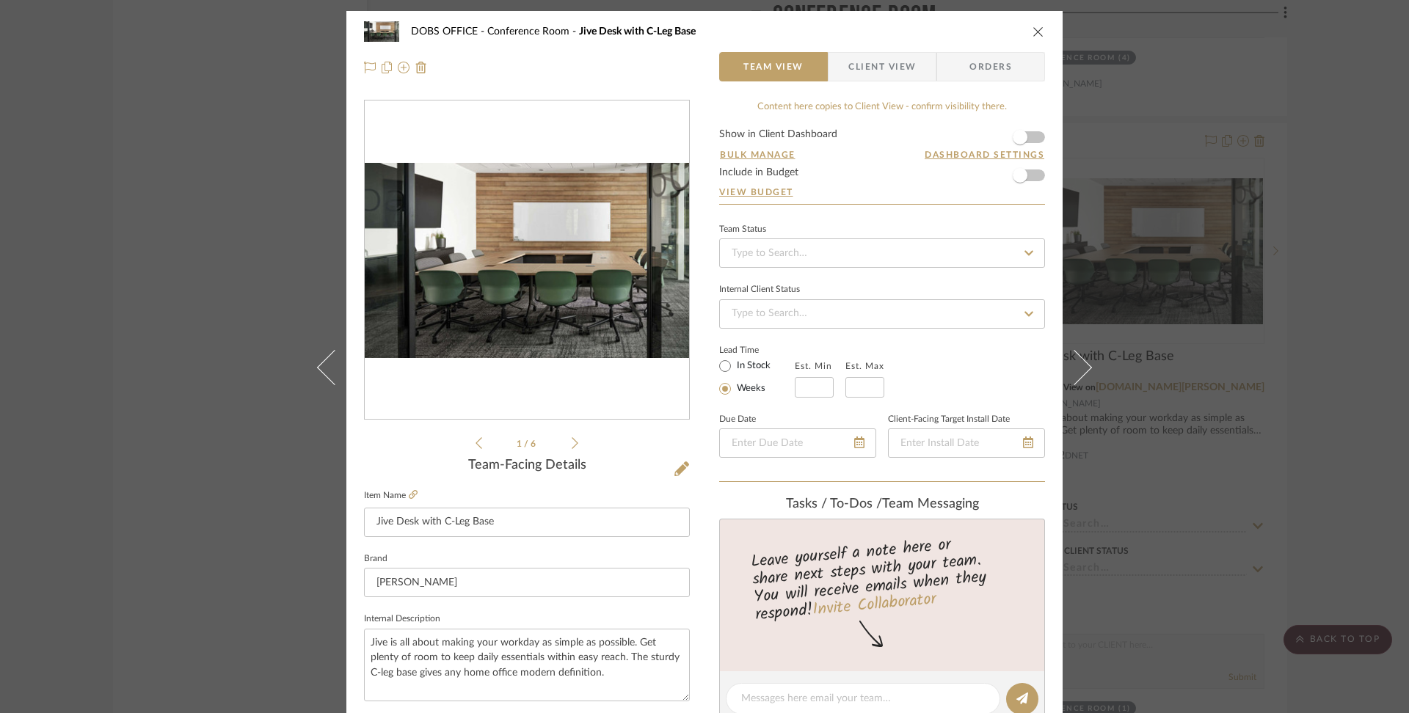
click at [572, 442] on icon at bounding box center [575, 443] width 7 height 12
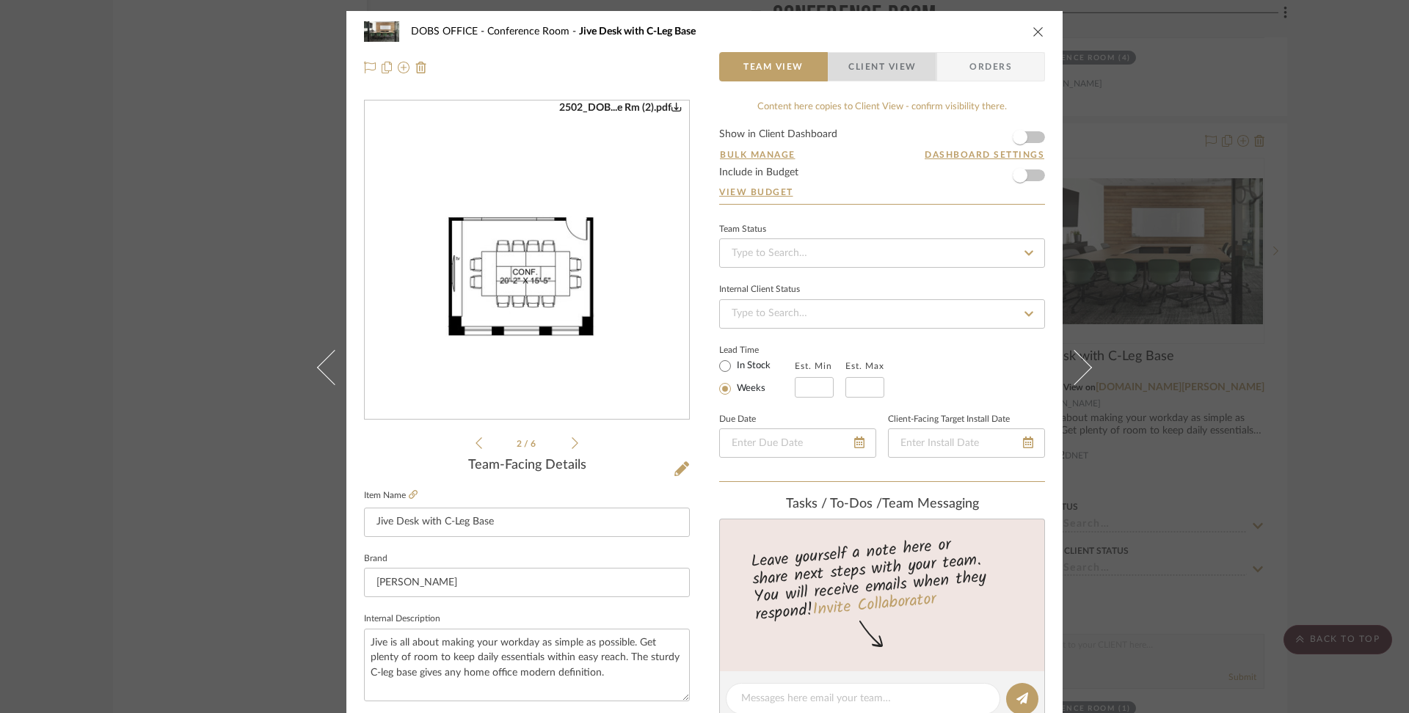
click at [869, 63] on span "Client View" at bounding box center [882, 66] width 68 height 29
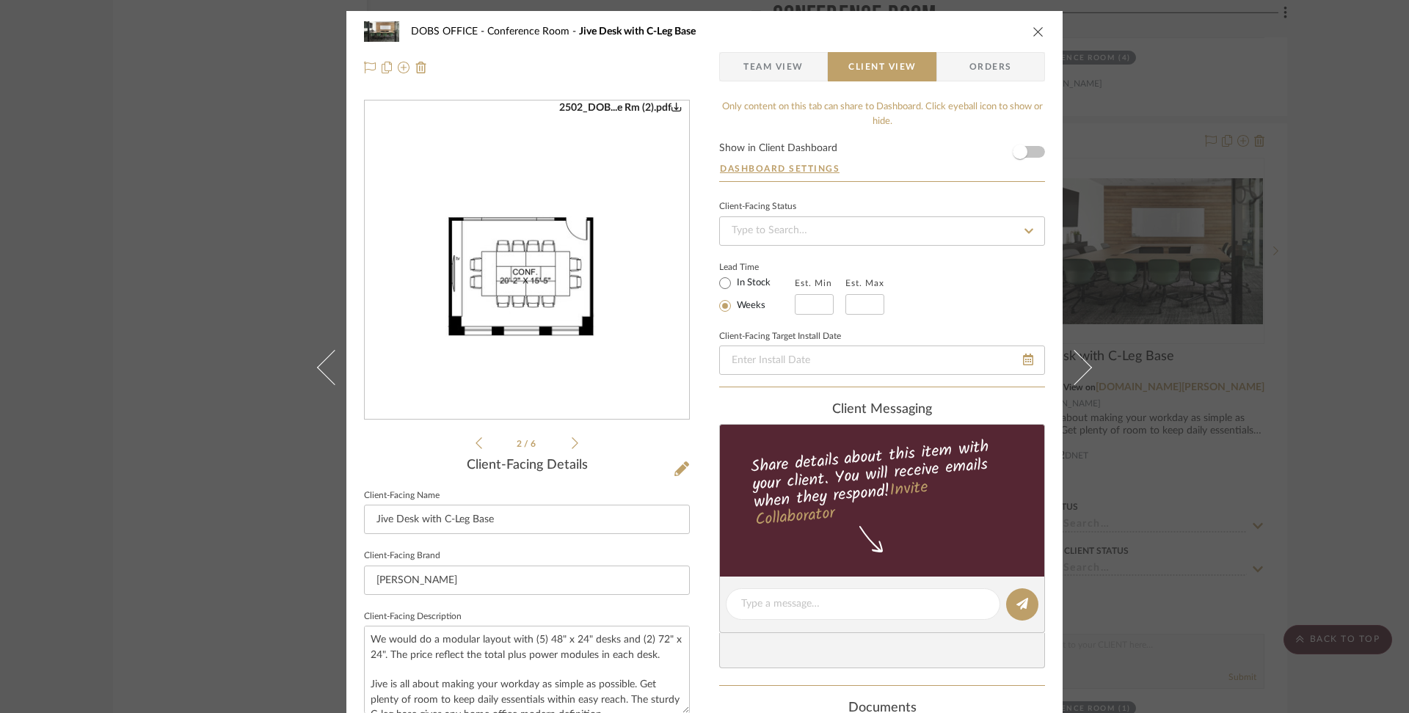
click at [476, 443] on icon at bounding box center [479, 443] width 7 height 12
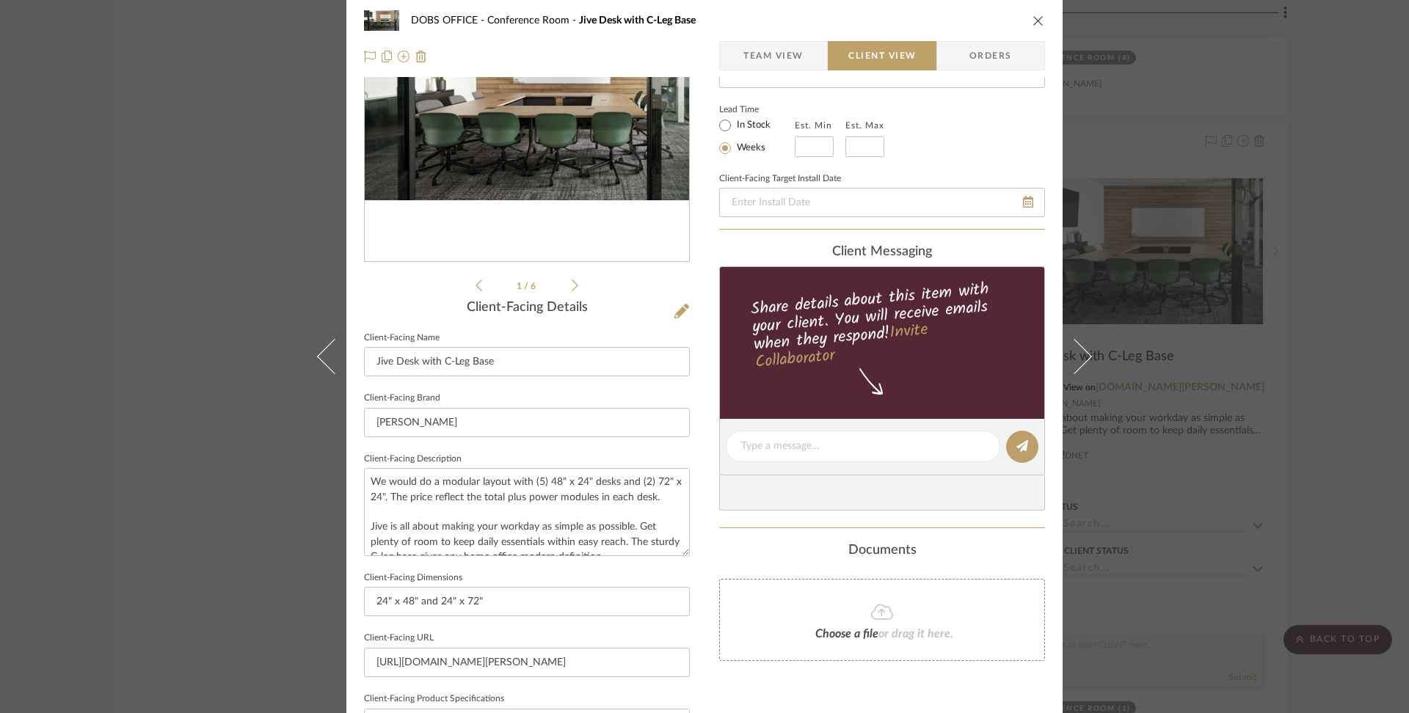
scroll to position [0, 0]
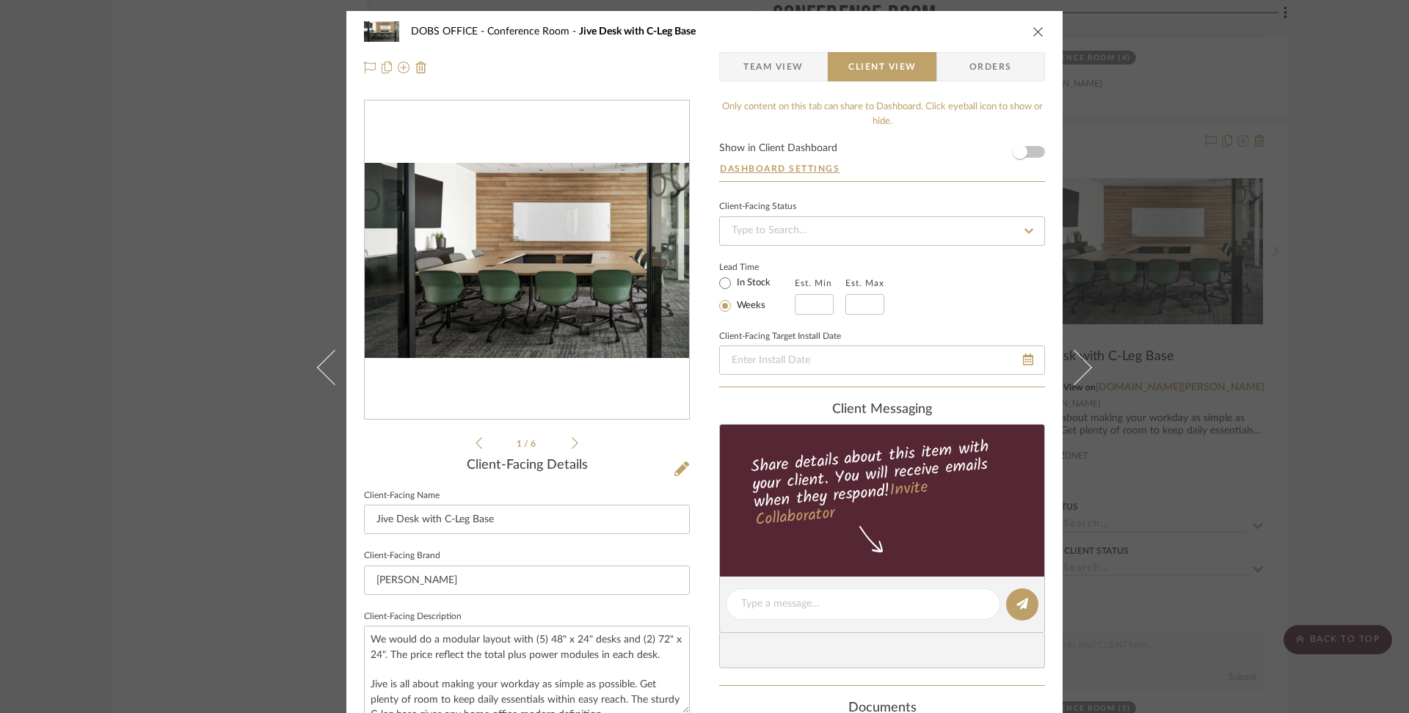
click at [768, 70] on span "Team View" at bounding box center [774, 66] width 60 height 29
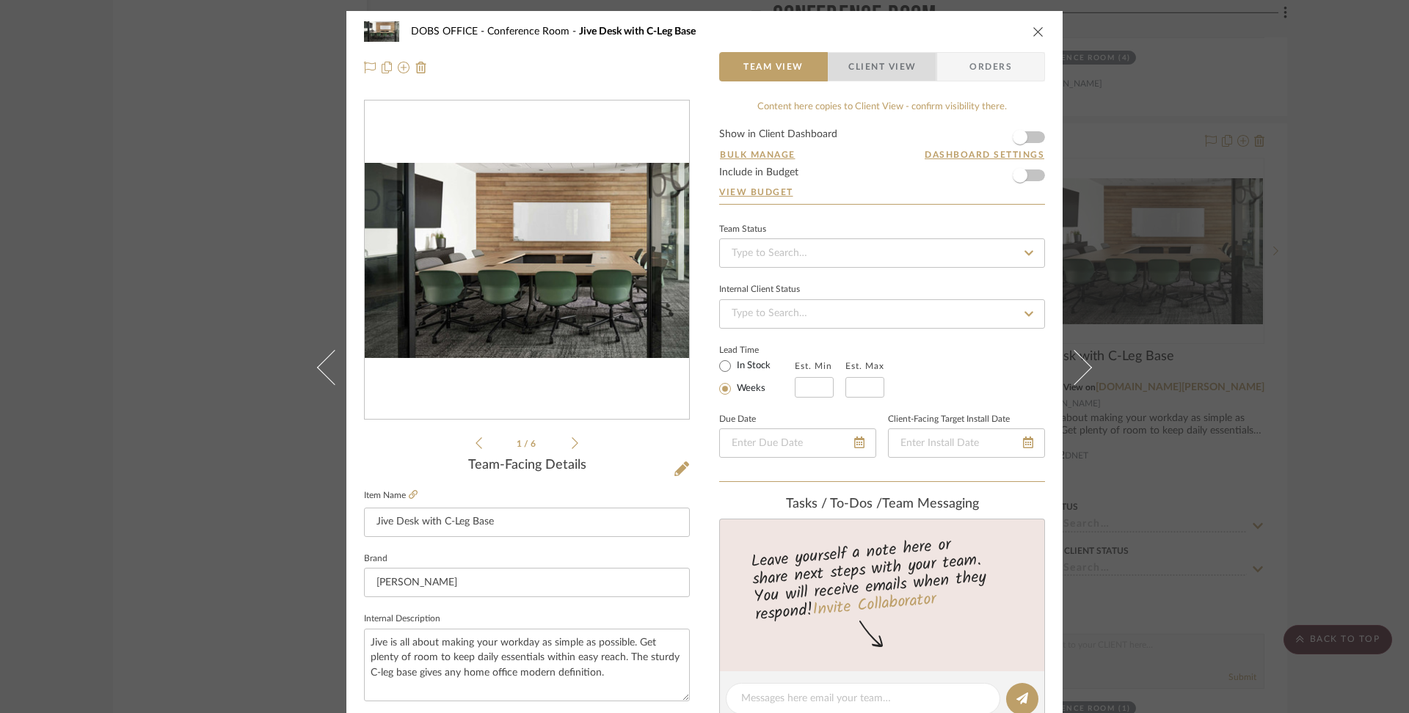
click at [859, 70] on span "Client View" at bounding box center [882, 66] width 68 height 29
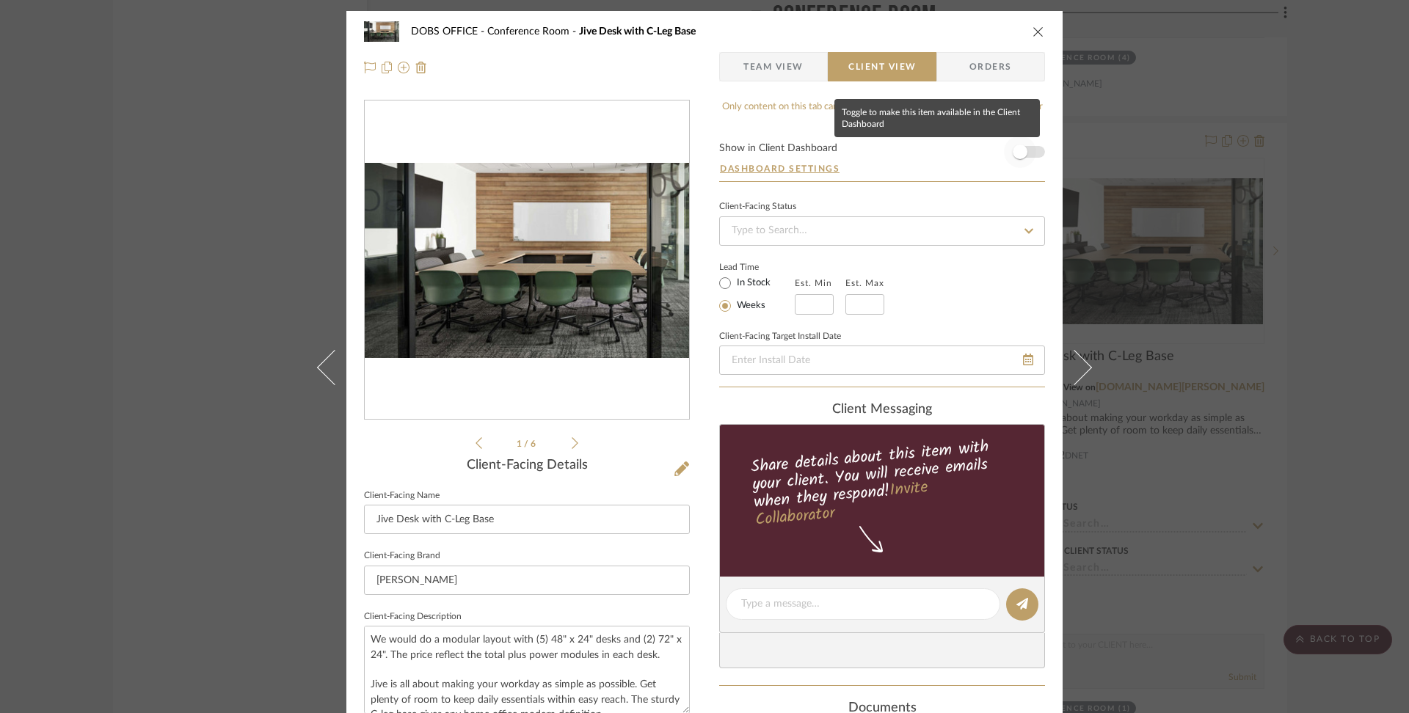
click at [1017, 154] on span "button" at bounding box center [1020, 152] width 15 height 15
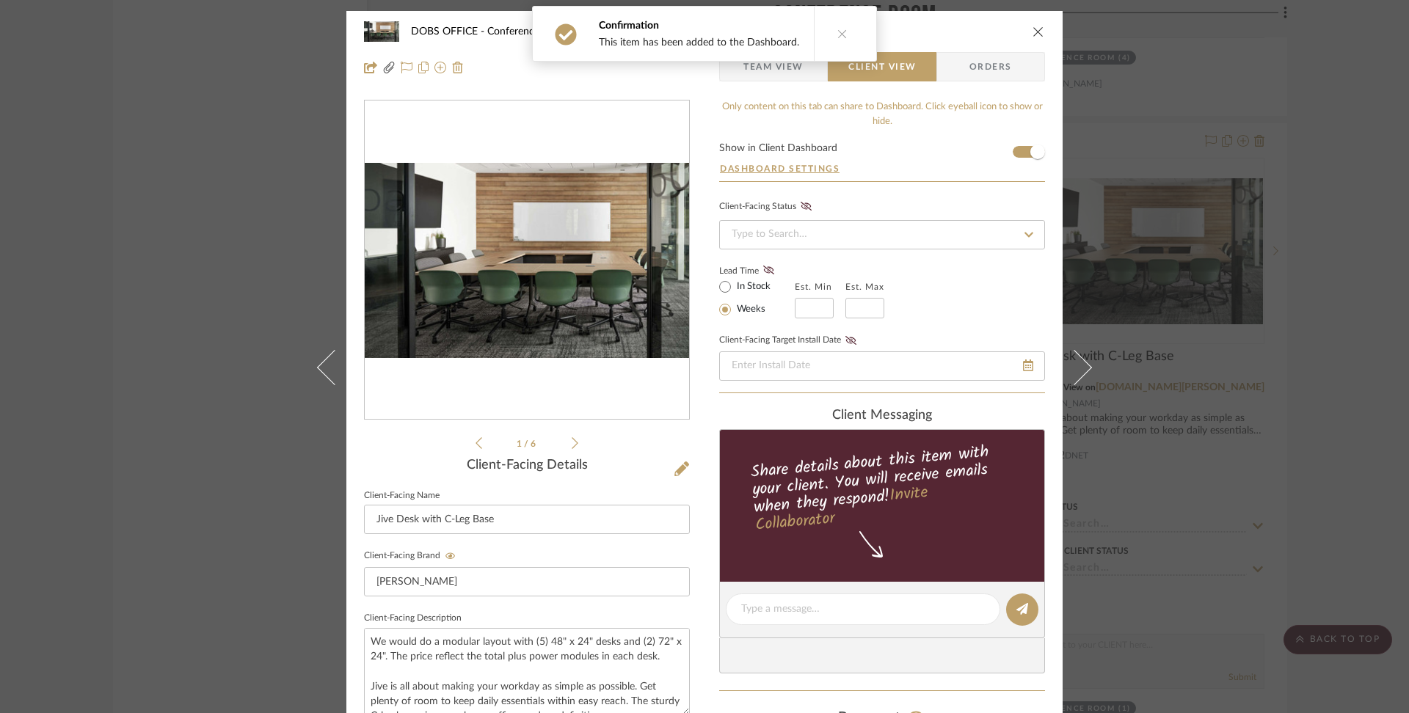
click at [766, 67] on span "Team View" at bounding box center [774, 66] width 60 height 29
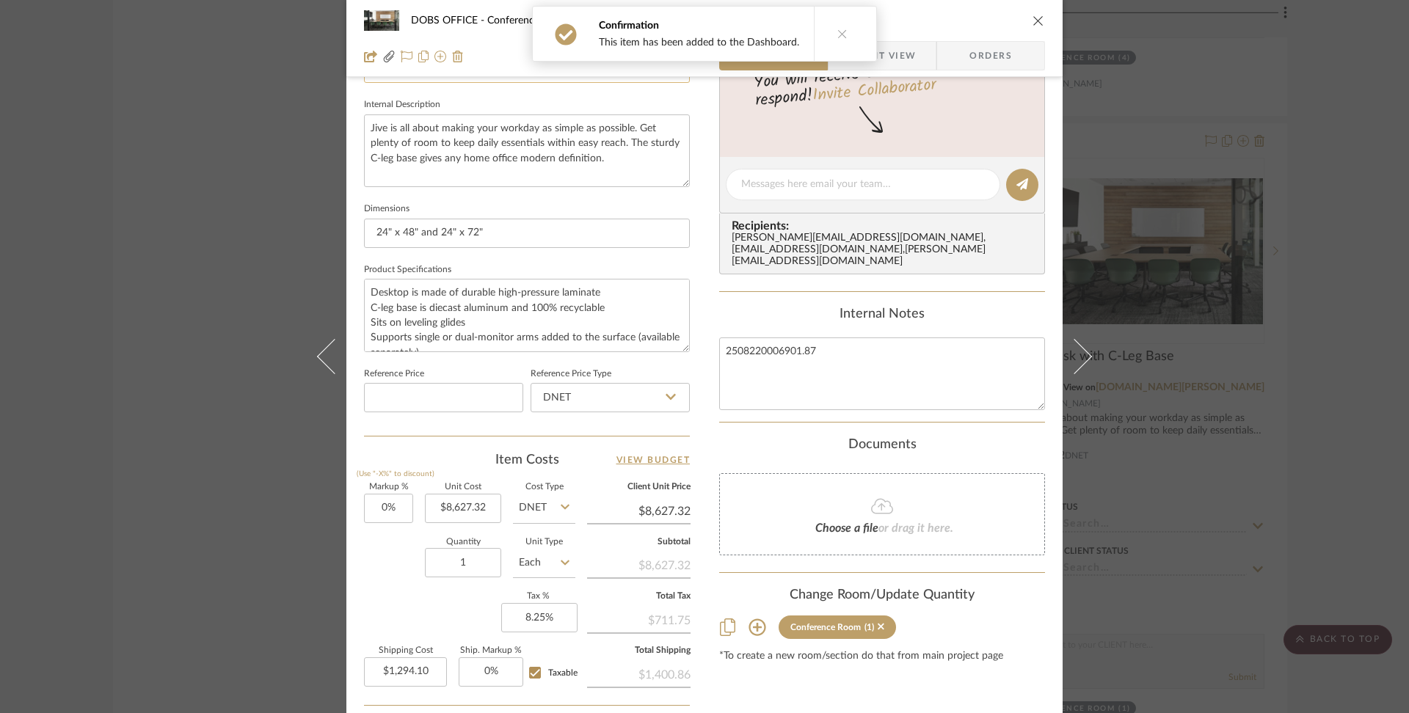
scroll to position [650, 0]
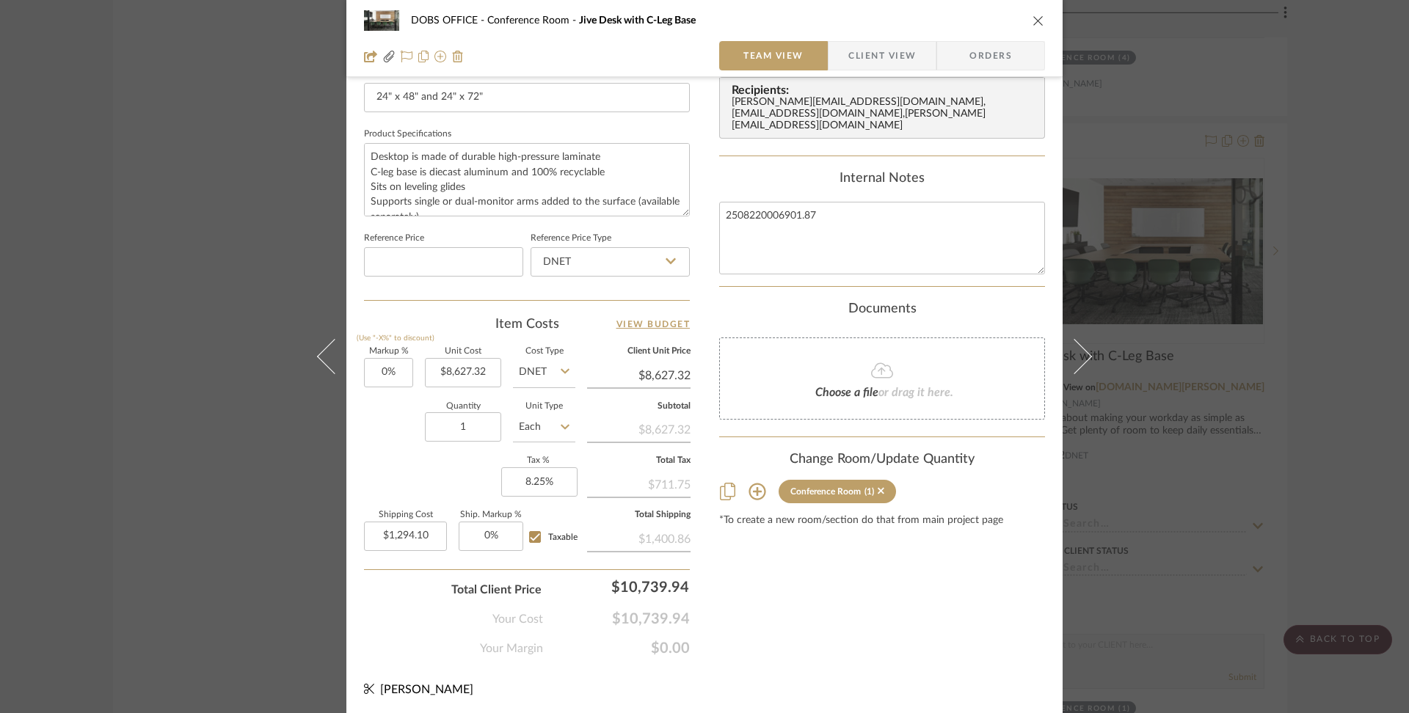
click at [1033, 17] on icon "close" at bounding box center [1039, 21] width 12 height 12
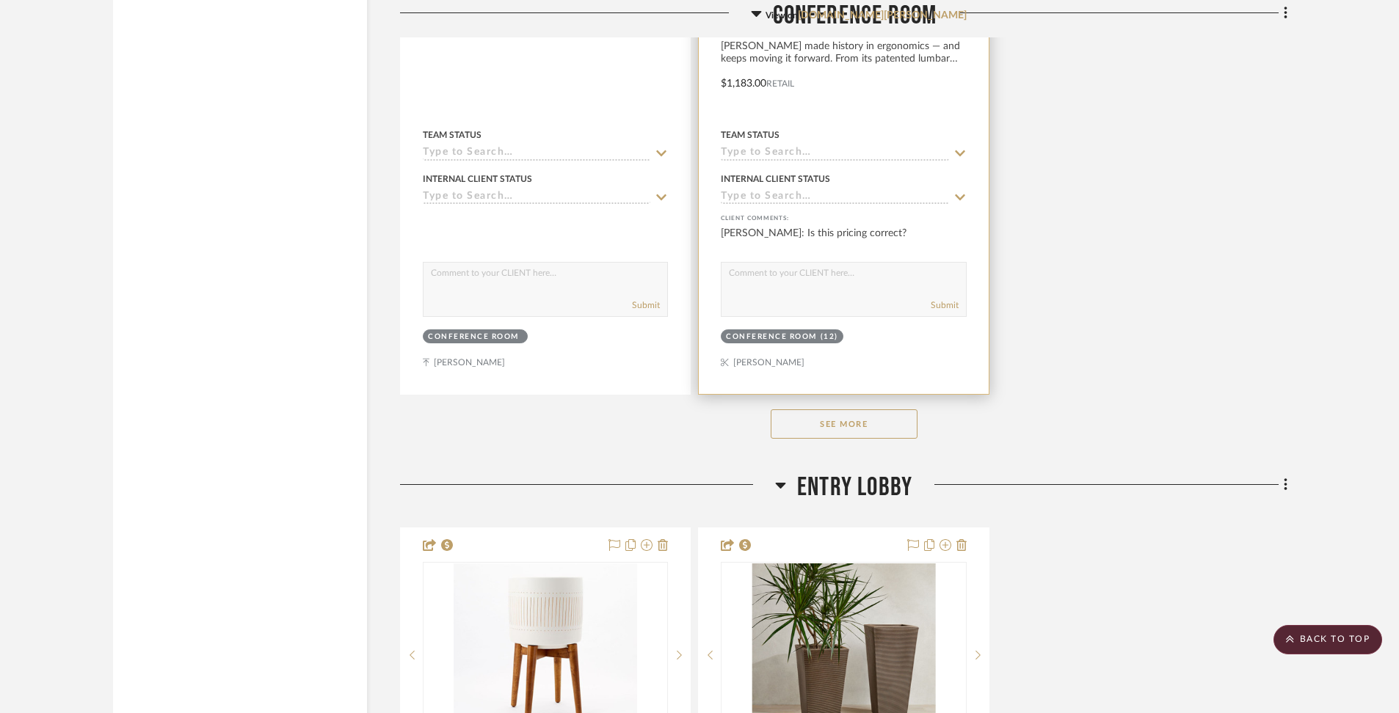
scroll to position [4860, 0]
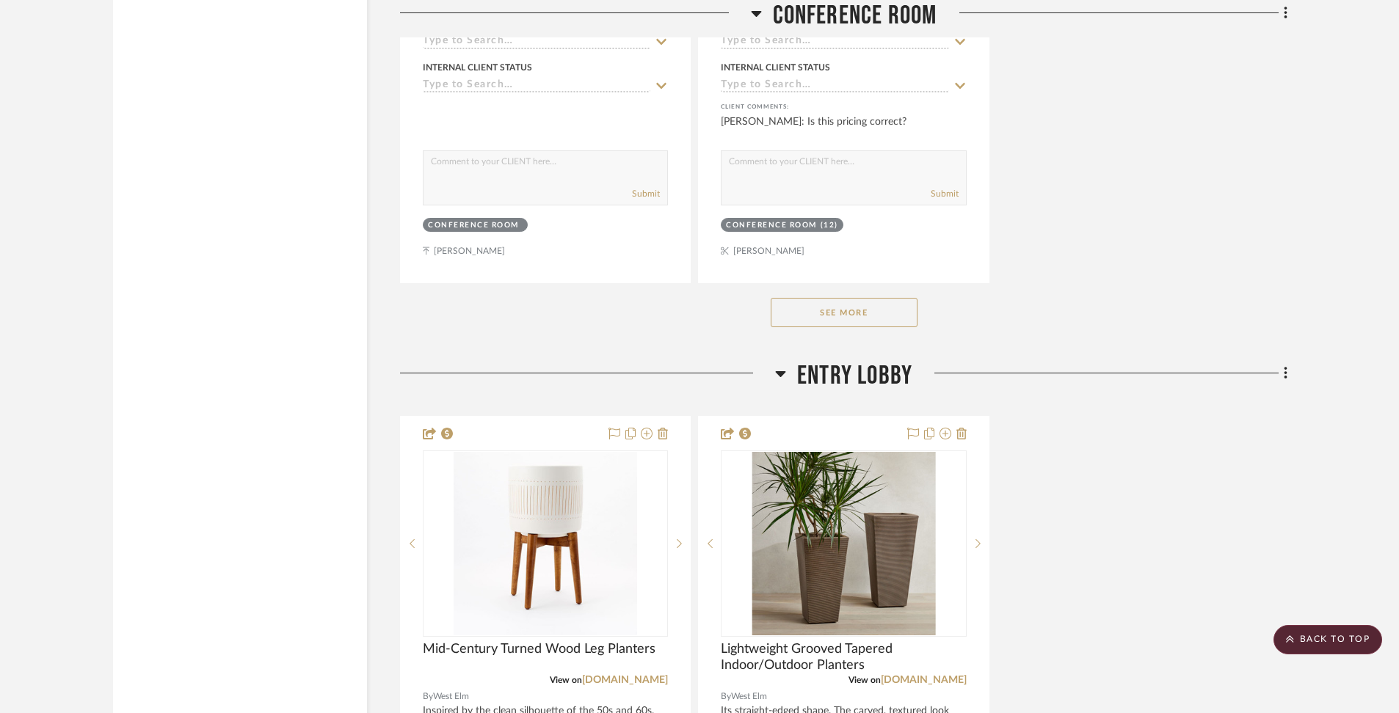
click at [886, 306] on button "See More" at bounding box center [844, 312] width 147 height 29
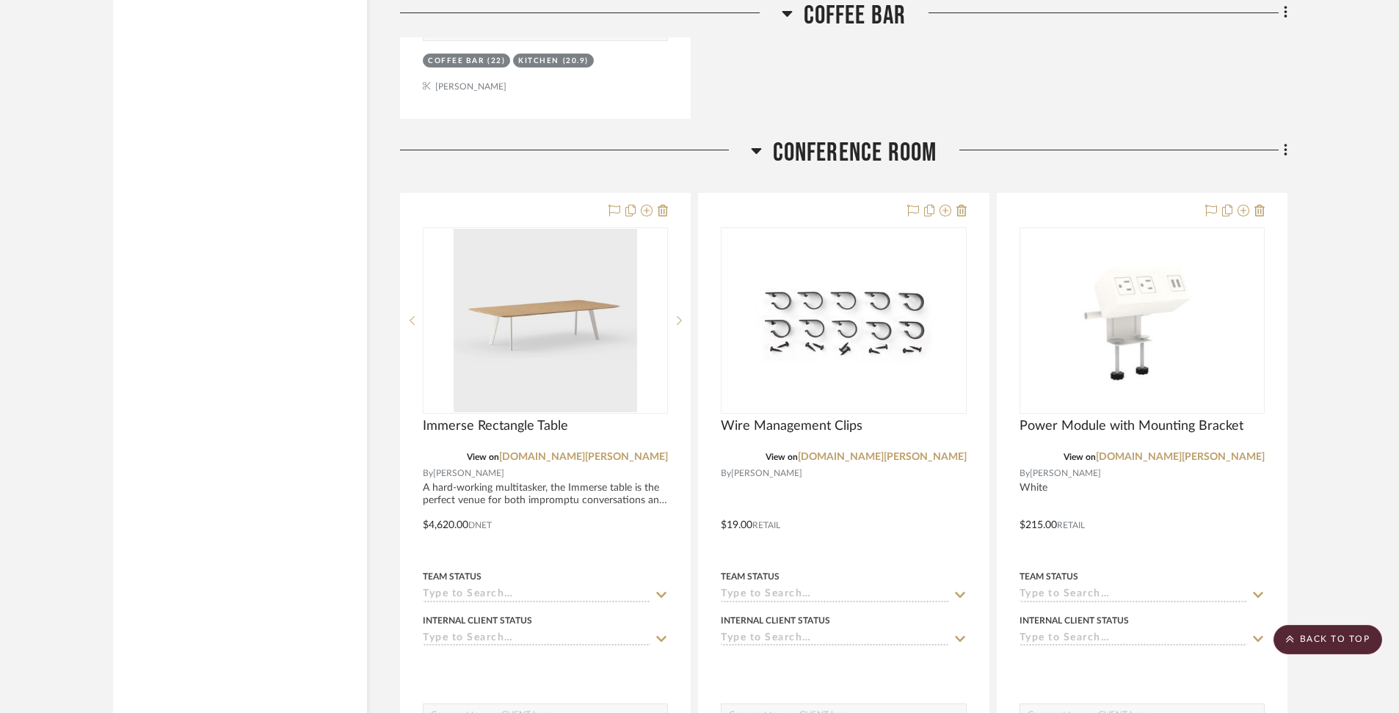
scroll to position [2929, 0]
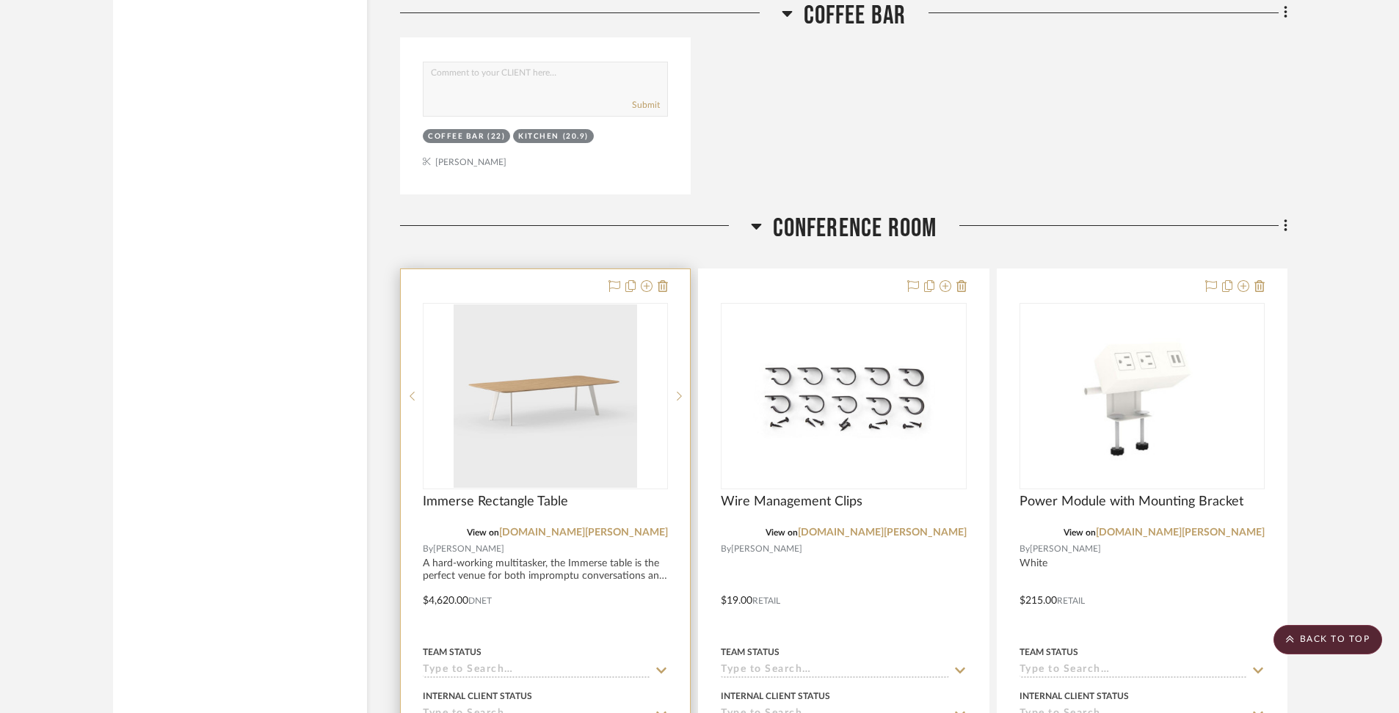
click at [479, 571] on div at bounding box center [545, 590] width 289 height 642
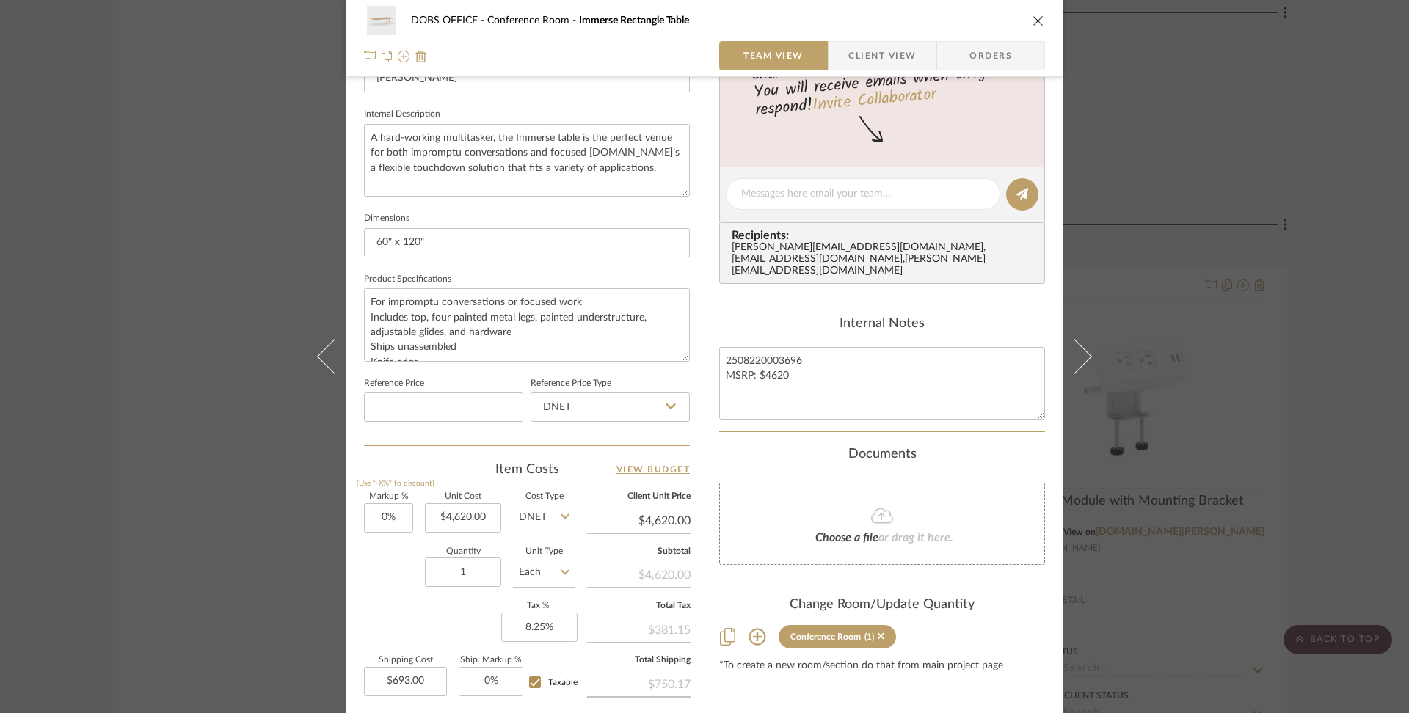
scroll to position [650, 0]
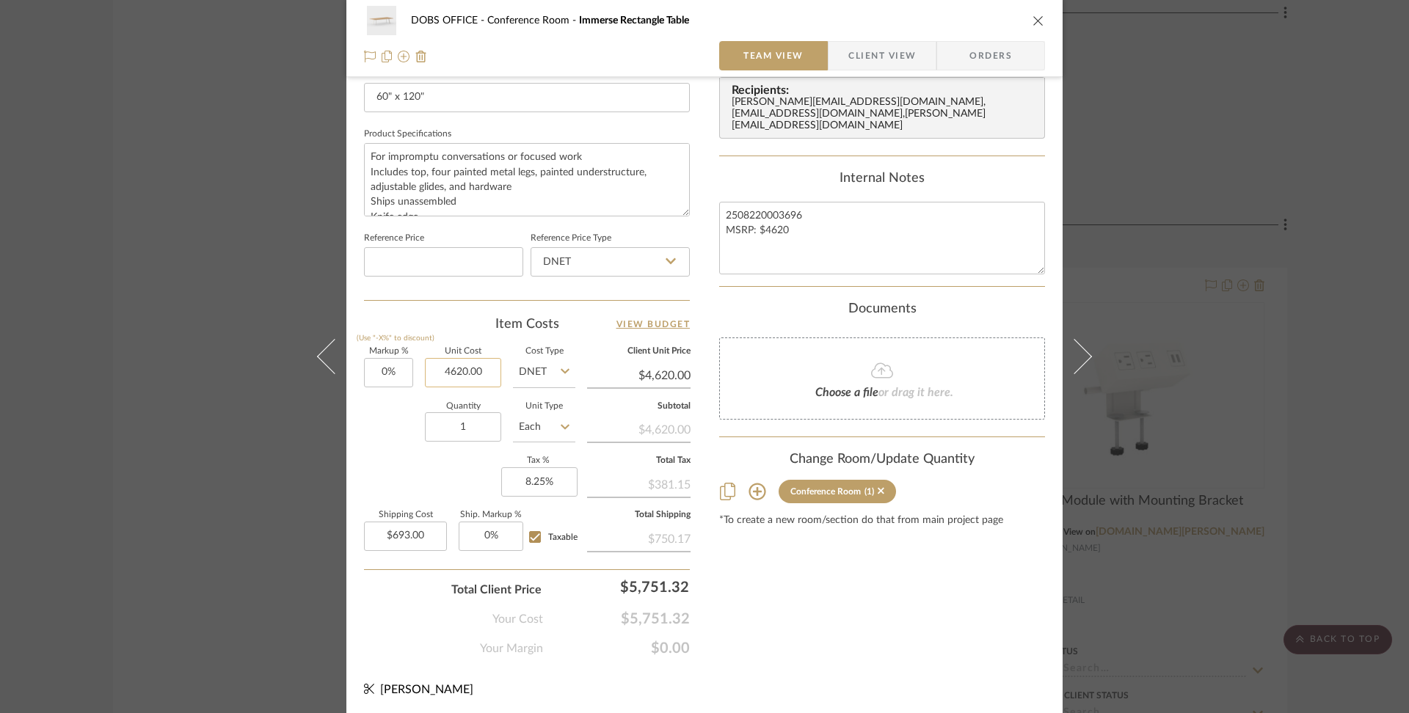
click at [457, 371] on input "4620.00" at bounding box center [463, 372] width 76 height 29
type input "$7,178.61"
click at [815, 615] on div "Content here copies to Client View - confirm visibility there. Show in Client D…" at bounding box center [882, 54] width 326 height 1208
type input "$7,178.61"
type input "$1,076.79"
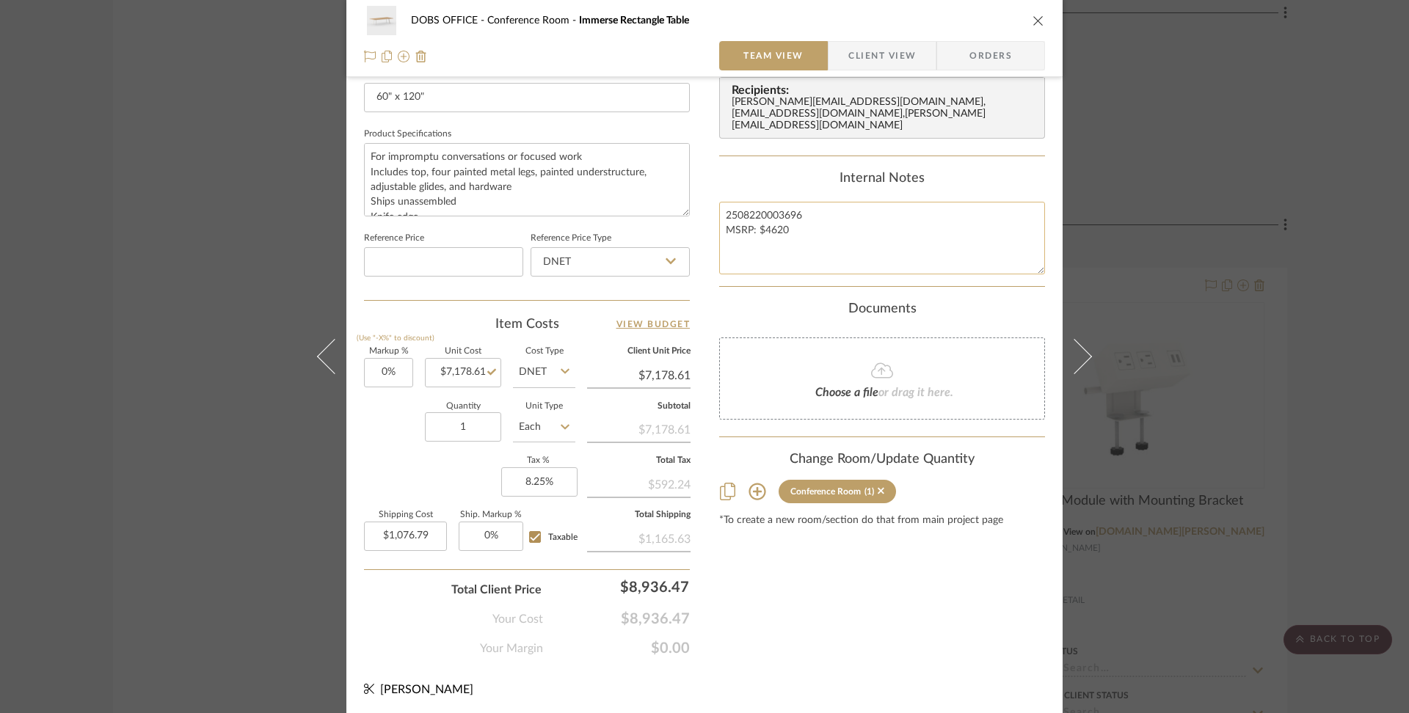
click at [807, 206] on textarea "2508220003696 MSRP: $4620" at bounding box center [882, 238] width 326 height 73
drag, startPoint x: 793, startPoint y: 211, endPoint x: 774, endPoint y: 204, distance: 21.1
click at [774, 204] on textarea "2508220003696 MSRP: $4620" at bounding box center [882, 238] width 326 height 73
type textarea "250822000"
click at [476, 371] on input "7178.61" at bounding box center [463, 372] width 76 height 29
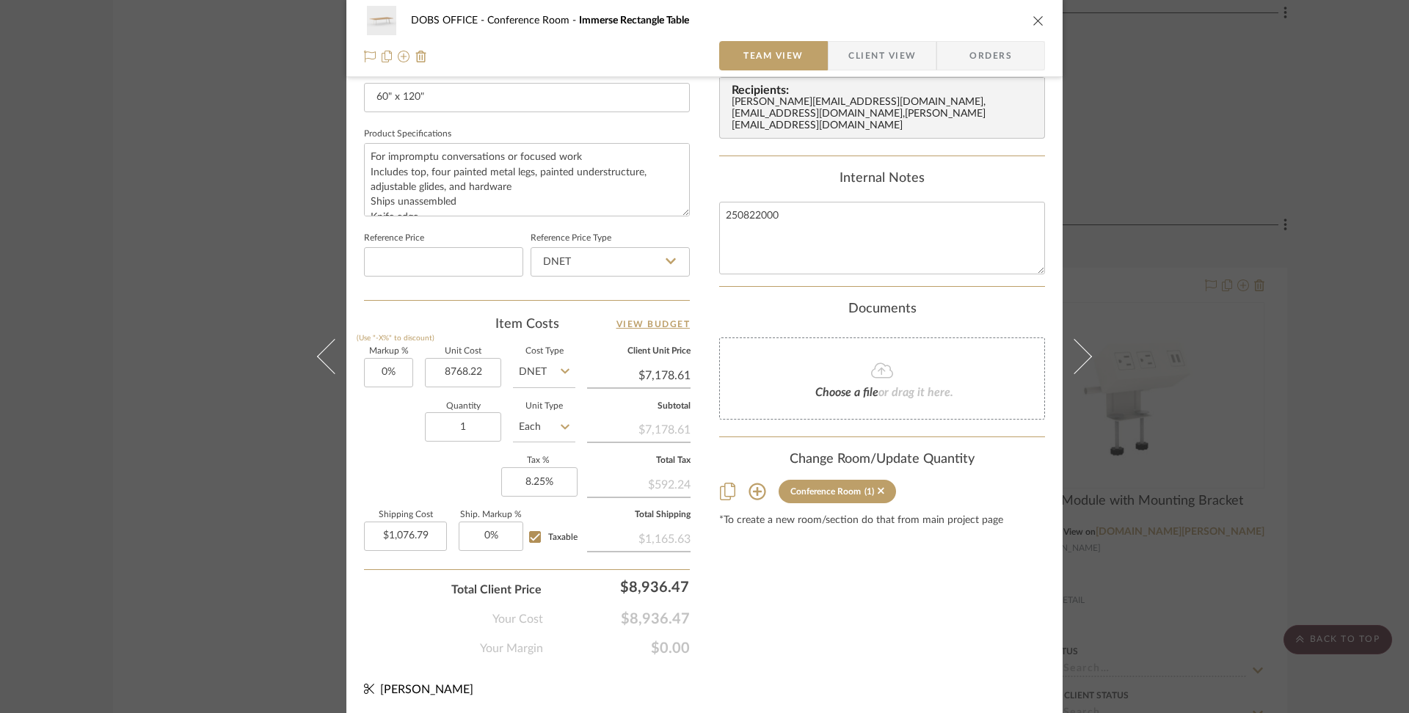
type input "$8,768.22"
click at [834, 577] on div "Content here copies to Client View - confirm visibility there. Show in Client D…" at bounding box center [882, 54] width 326 height 1208
type input "$8,768.22"
type input "$1,315.23"
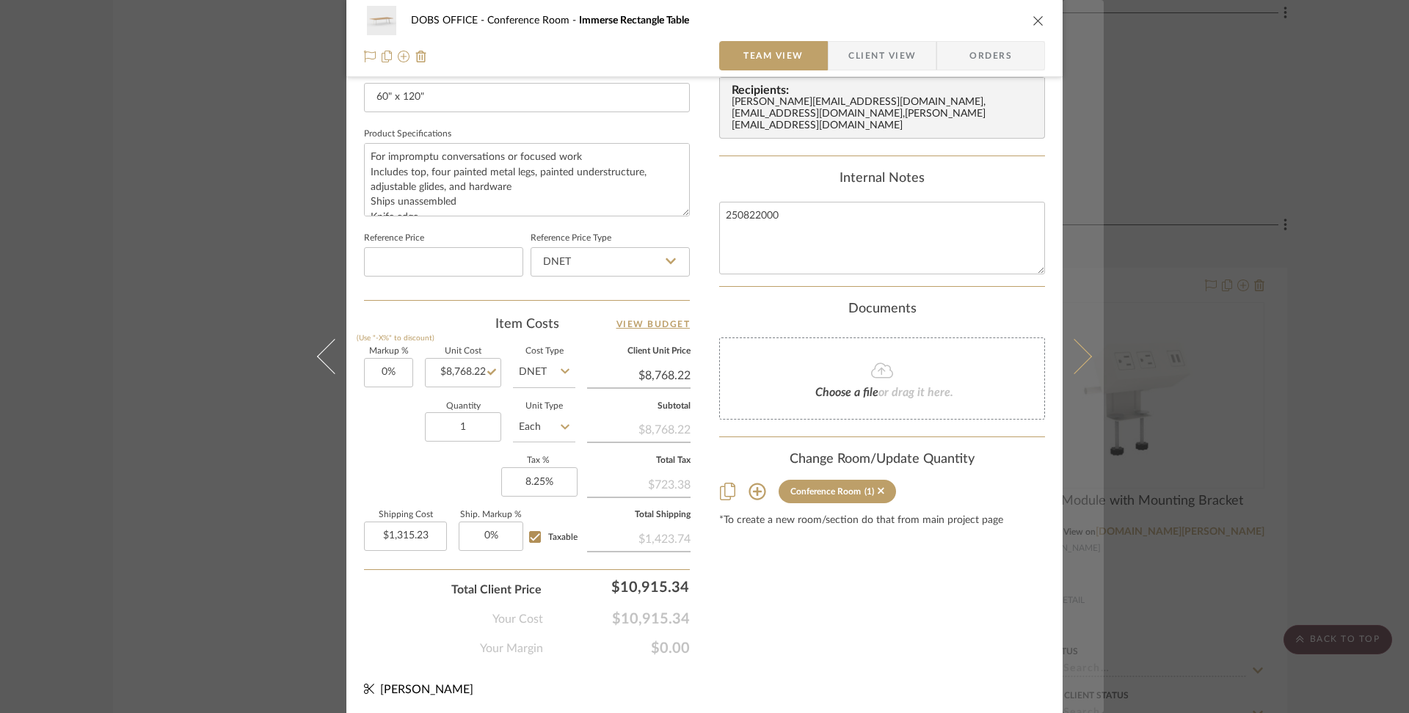
drag, startPoint x: 1137, startPoint y: 92, endPoint x: 1093, endPoint y: 235, distance: 149.0
click at [1093, 218] on div "DOBS OFFICE Conference Room Immerse Rectangle Table Team View Client View Order…" at bounding box center [704, 356] width 1409 height 713
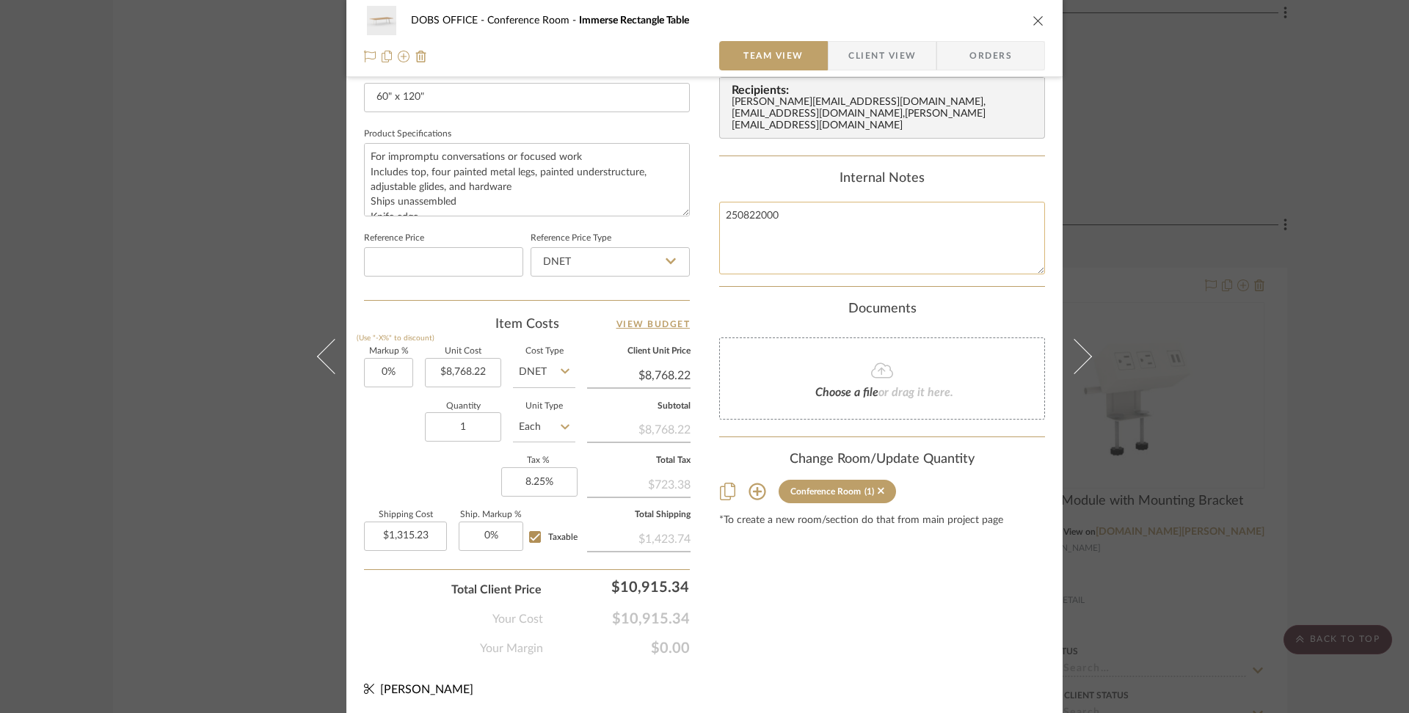
click at [828, 203] on textarea "250822000" at bounding box center [882, 238] width 326 height 73
type textarea "2508220007014.58"
click at [956, 578] on div "Content here copies to Client View - confirm visibility there. Show in Client D…" at bounding box center [882, 54] width 326 height 1208
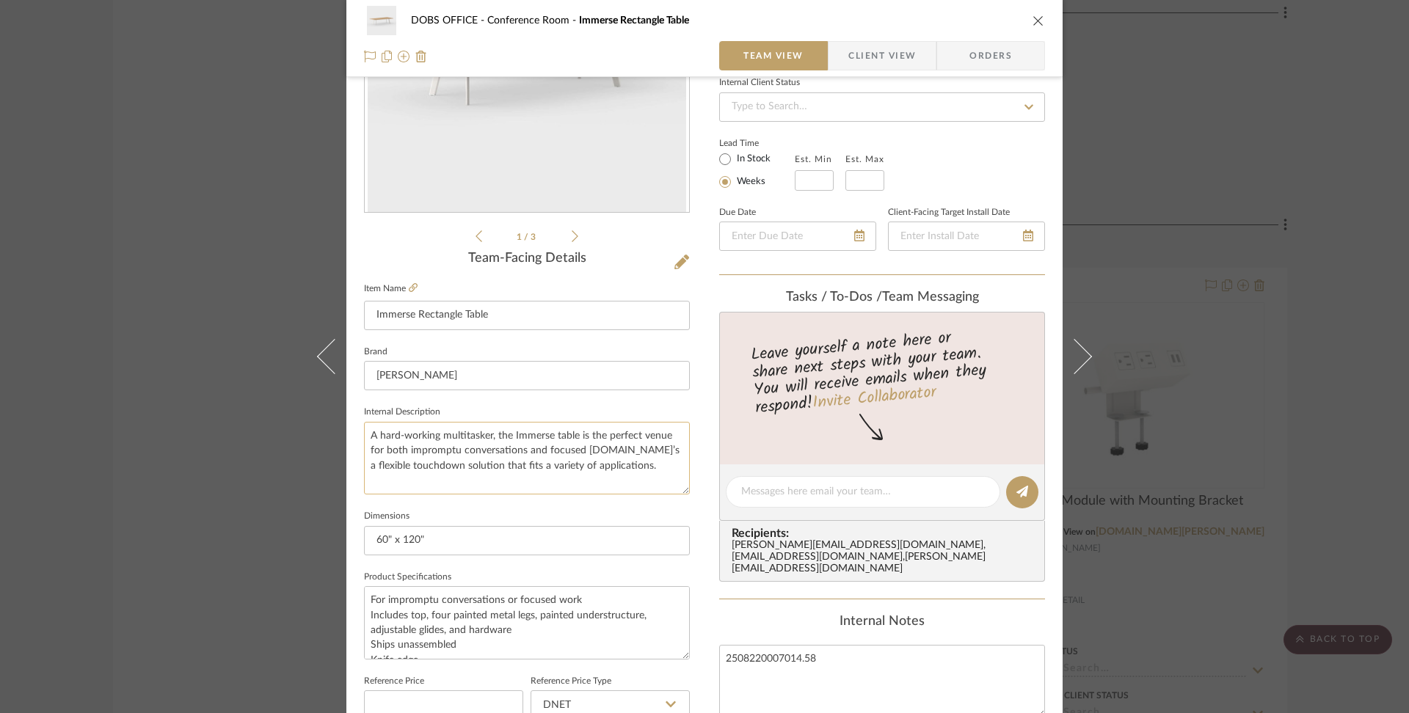
scroll to position [227, 0]
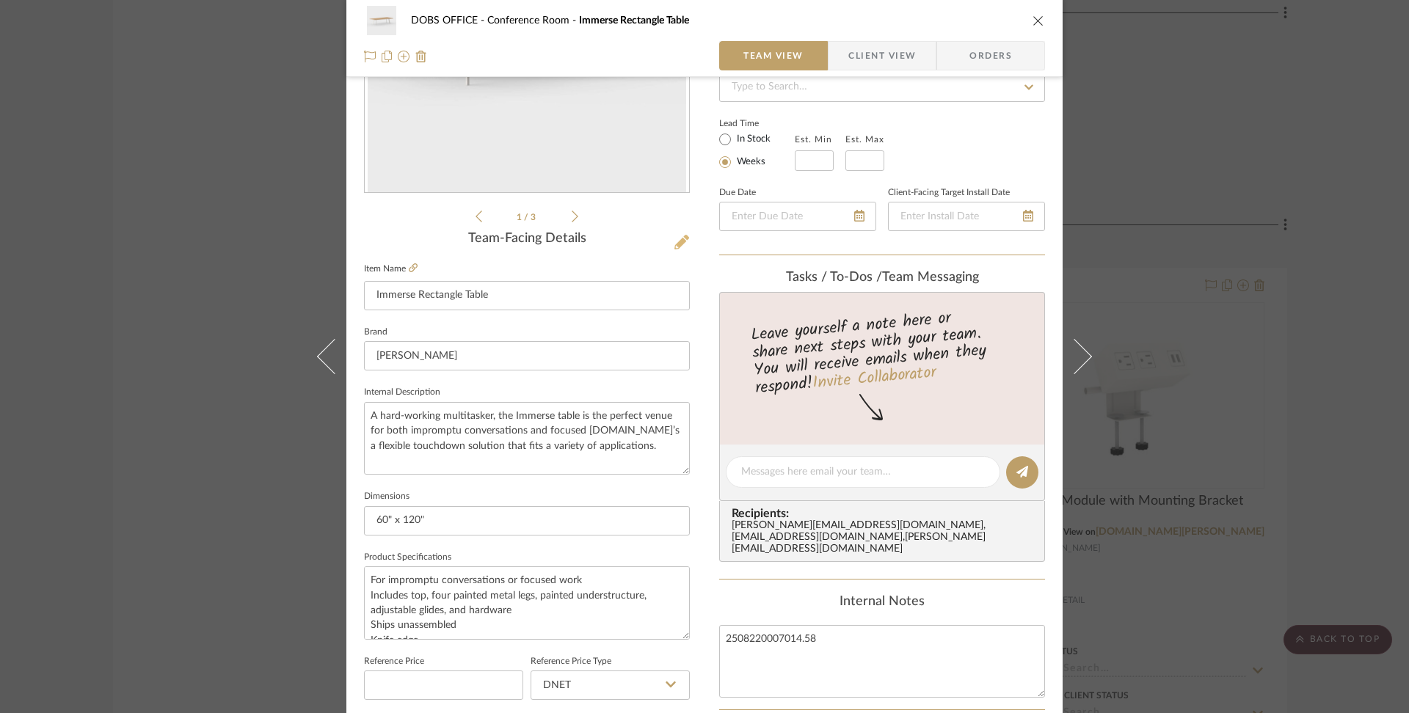
click at [680, 241] on icon at bounding box center [682, 242] width 15 height 15
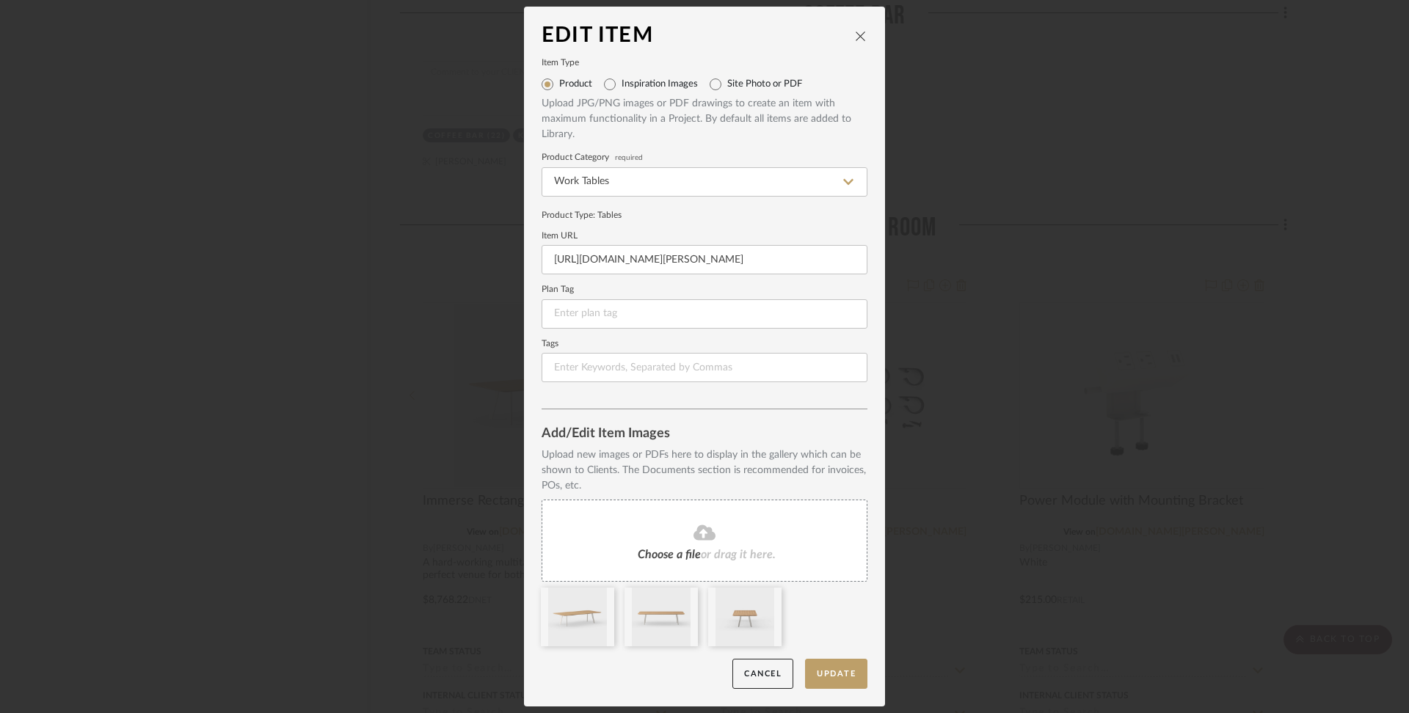
click at [702, 537] on icon at bounding box center [705, 533] width 22 height 15
click at [833, 678] on button "Update" at bounding box center [836, 674] width 62 height 30
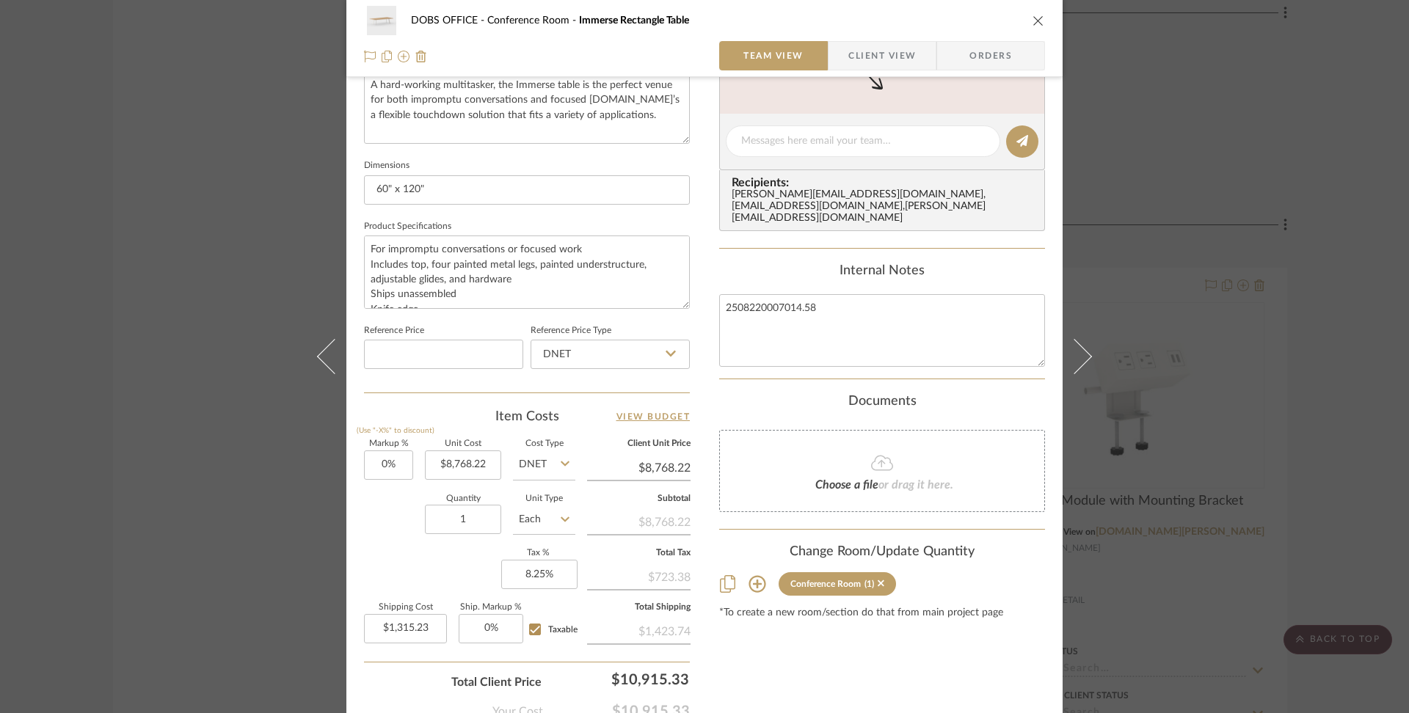
scroll to position [650, 0]
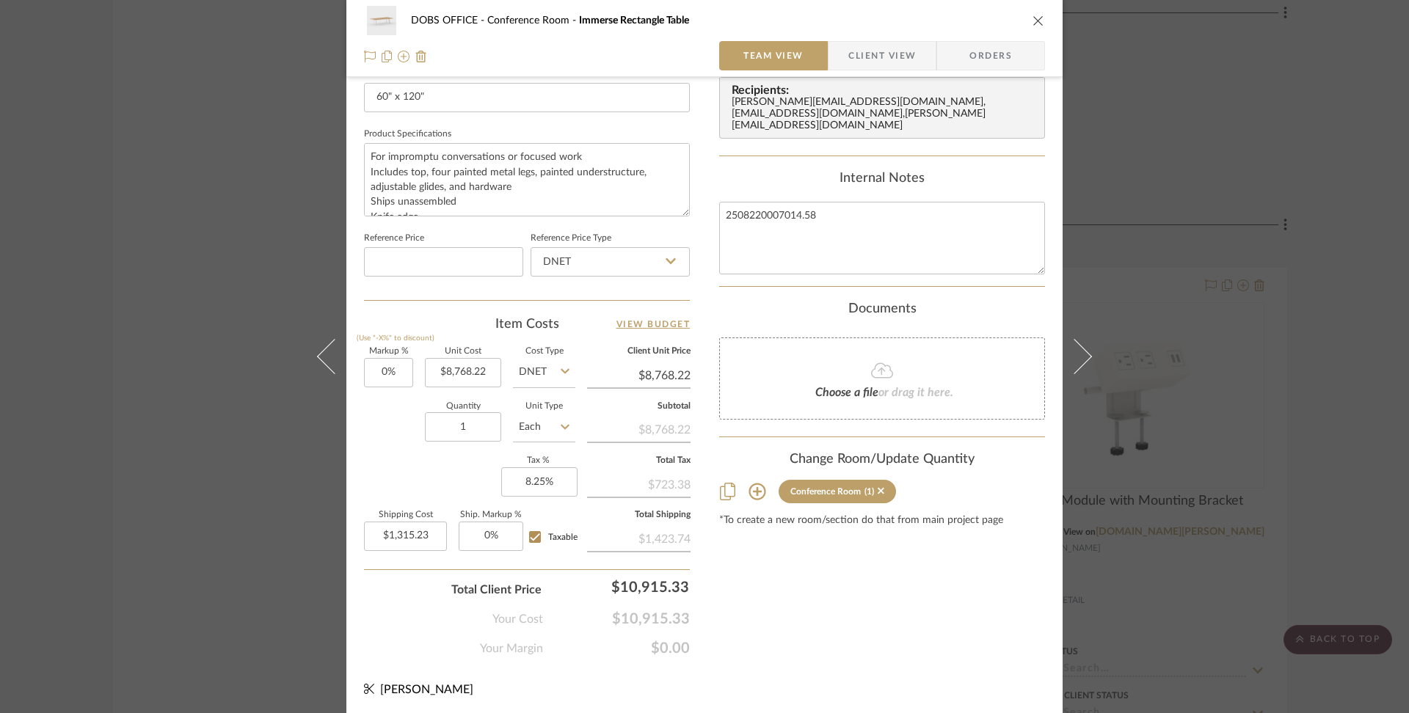
click at [1042, 15] on div "DOBS OFFICE Conference Room Immerse Rectangle Table Team View Client View Orders" at bounding box center [704, 38] width 716 height 77
click at [1033, 20] on icon "close" at bounding box center [1039, 21] width 12 height 12
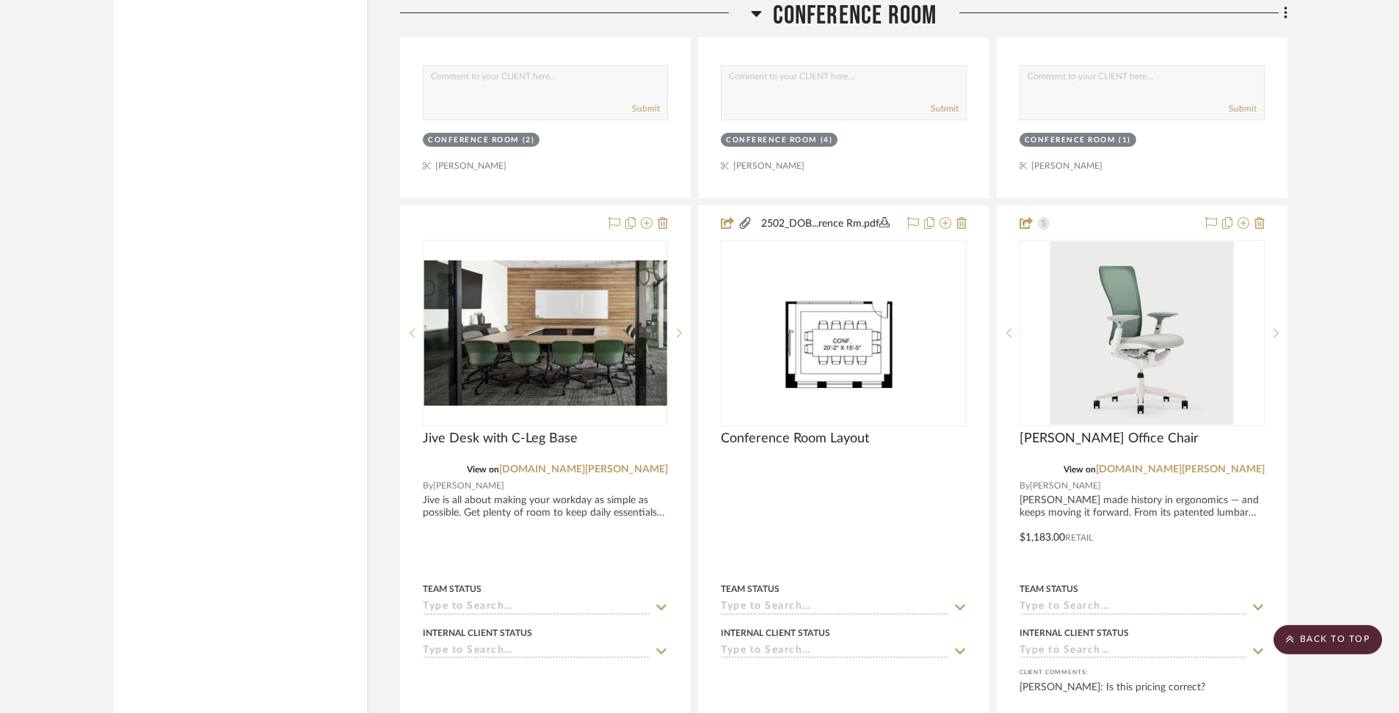
scroll to position [3646, 0]
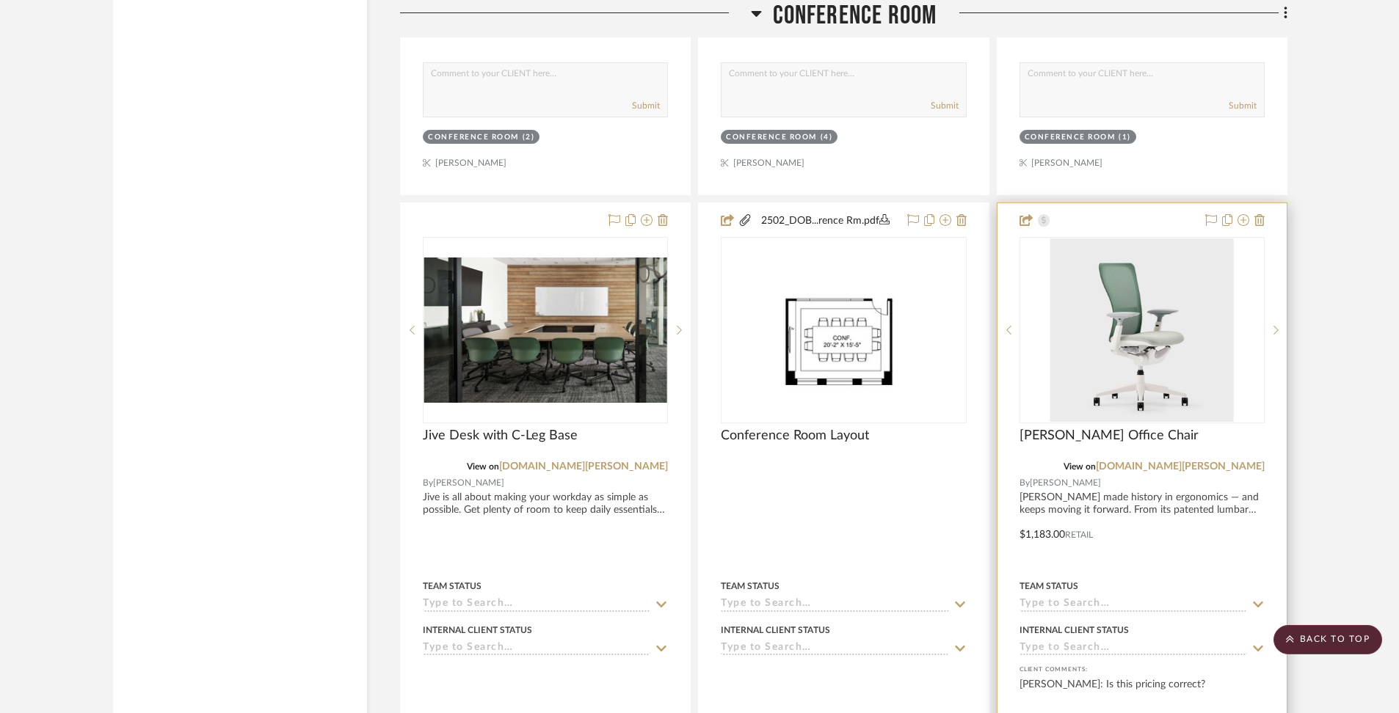
click at [1155, 481] on div at bounding box center [1141, 524] width 289 height 642
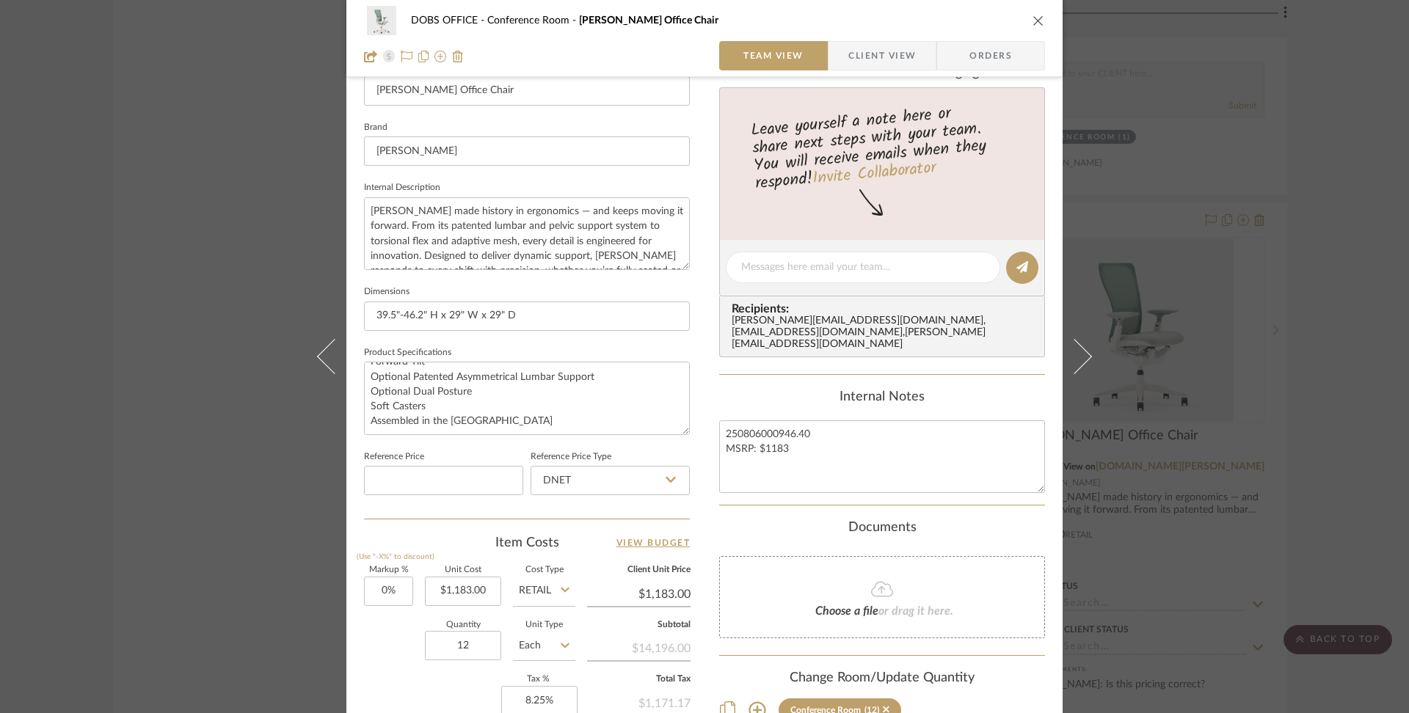
scroll to position [509, 0]
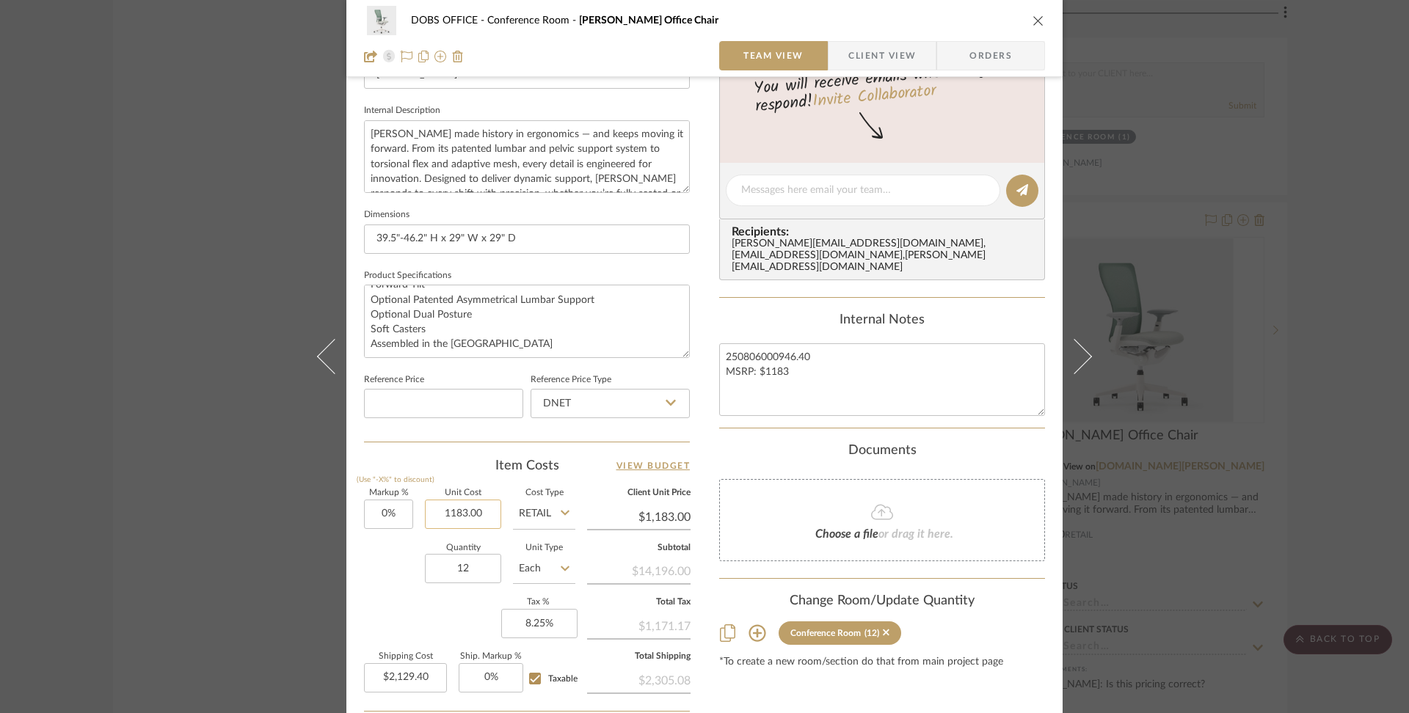
click at [468, 514] on input "1183.00" at bounding box center [463, 514] width 76 height 29
type input "$1,113.26"
click at [381, 629] on div "Markup % (Use "-X%" to discount) 0% Unit Cost $1,113.26 Cost Type Retail Client…" at bounding box center [527, 597] width 326 height 214
type input "$1,113.26"
type input "$2,003.87"
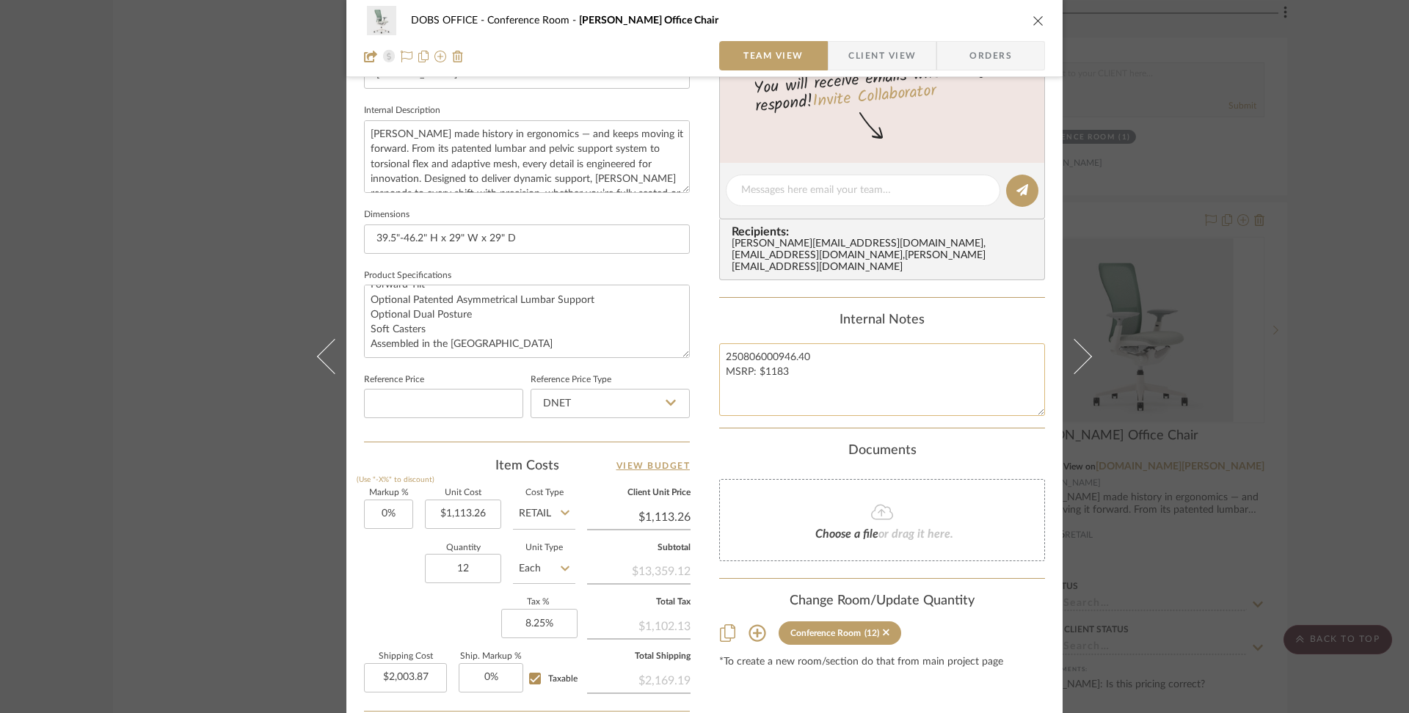
click at [850, 343] on textarea "250806000946.40 MSRP: $1183" at bounding box center [882, 379] width 326 height 73
type textarea "250806000890.61 MSRP: $1183"
click at [956, 424] on div "Content here copies to Client View - confirm visibility there. Show in Client D…" at bounding box center [882, 195] width 326 height 1208
click at [822, 355] on textarea "250806000890.61 MSRP: $1183" at bounding box center [882, 379] width 326 height 73
click at [800, 443] on div "Documents" at bounding box center [882, 451] width 326 height 16
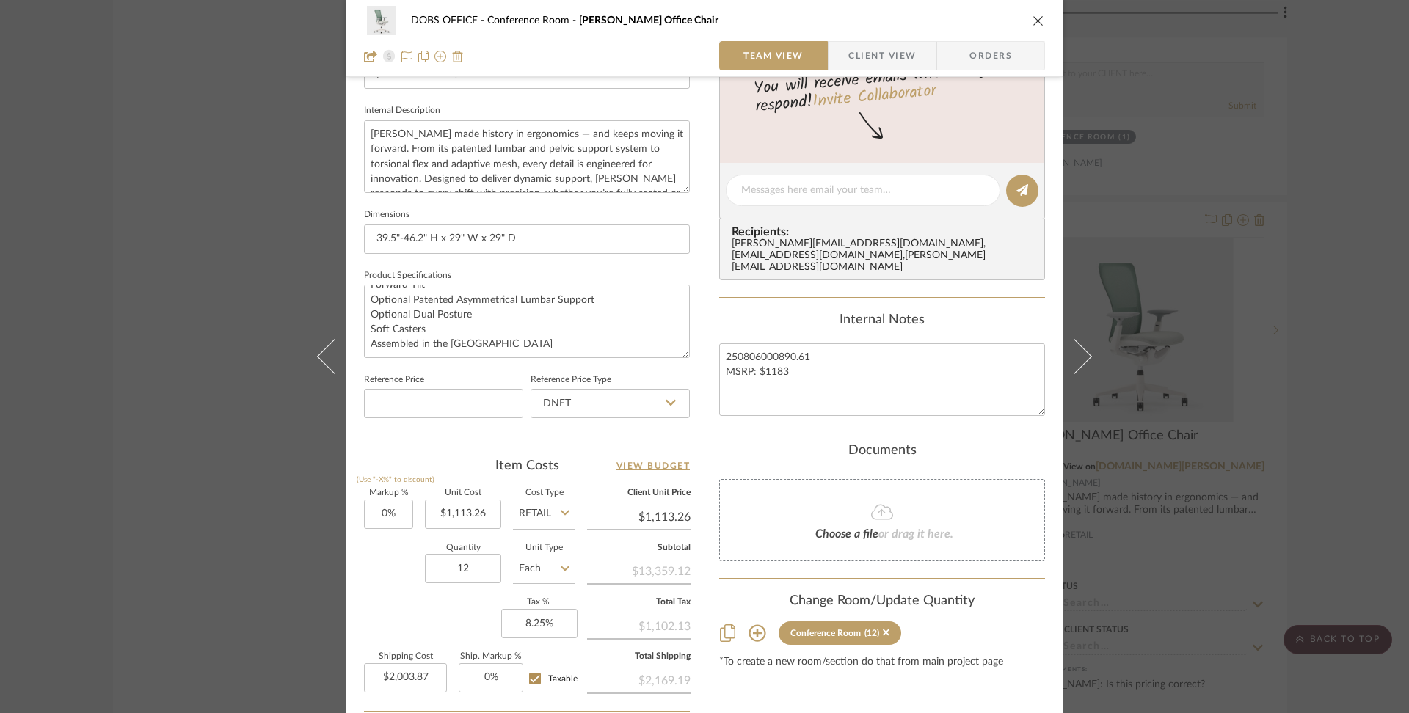
click at [1037, 18] on icon "close" at bounding box center [1039, 21] width 12 height 12
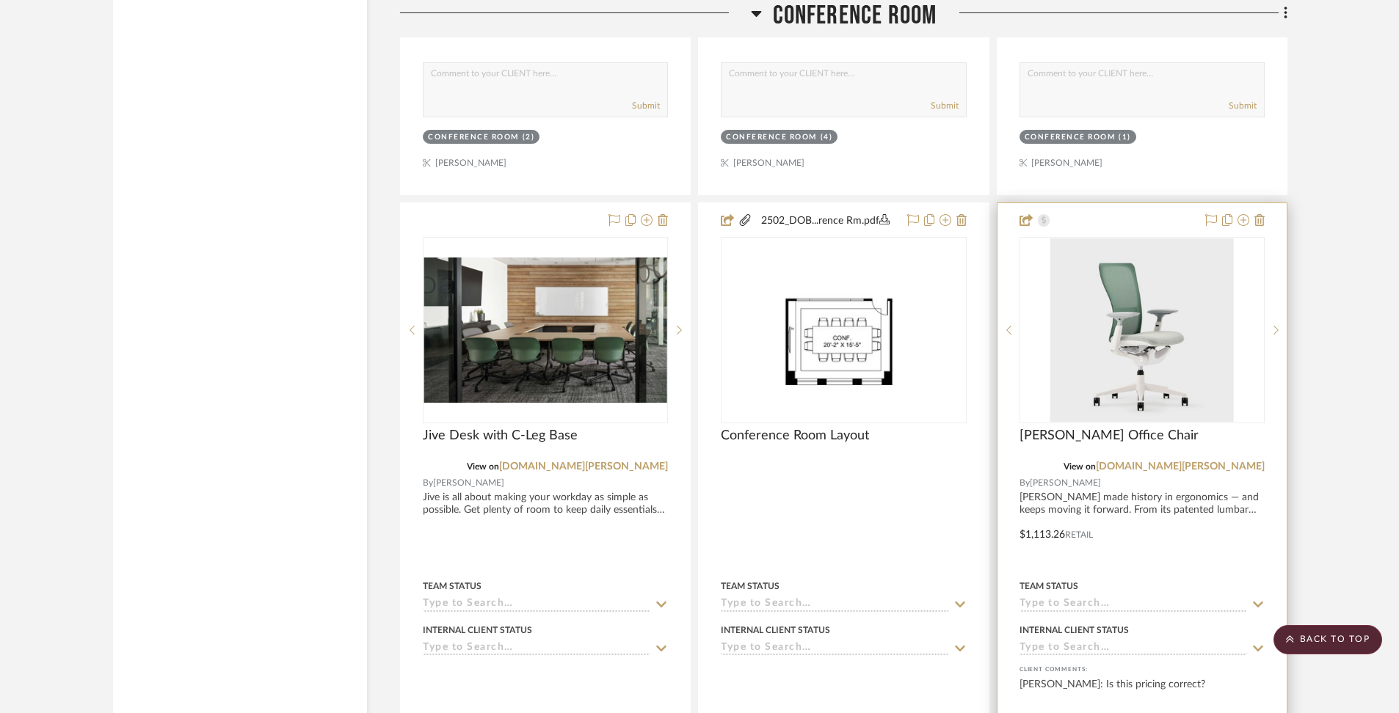
scroll to position [4415, 0]
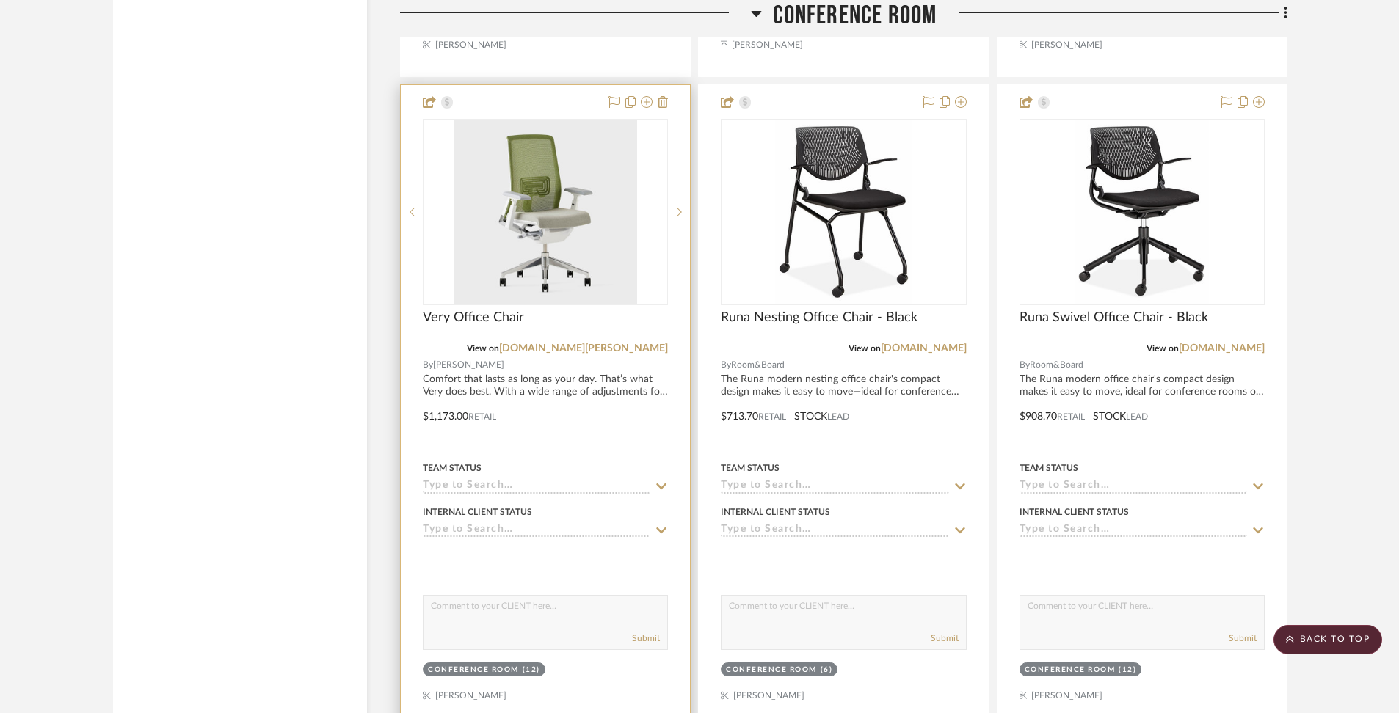
click at [592, 392] on div at bounding box center [545, 406] width 289 height 642
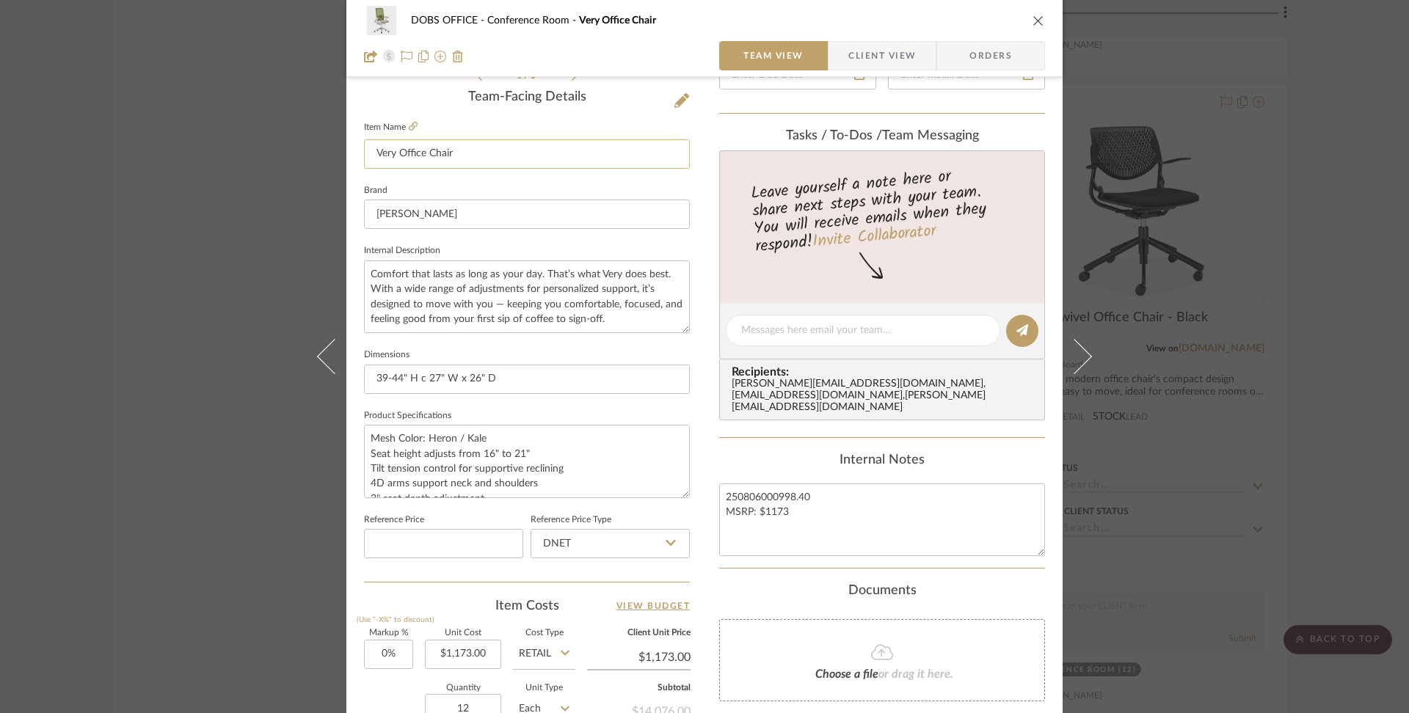
scroll to position [435, 0]
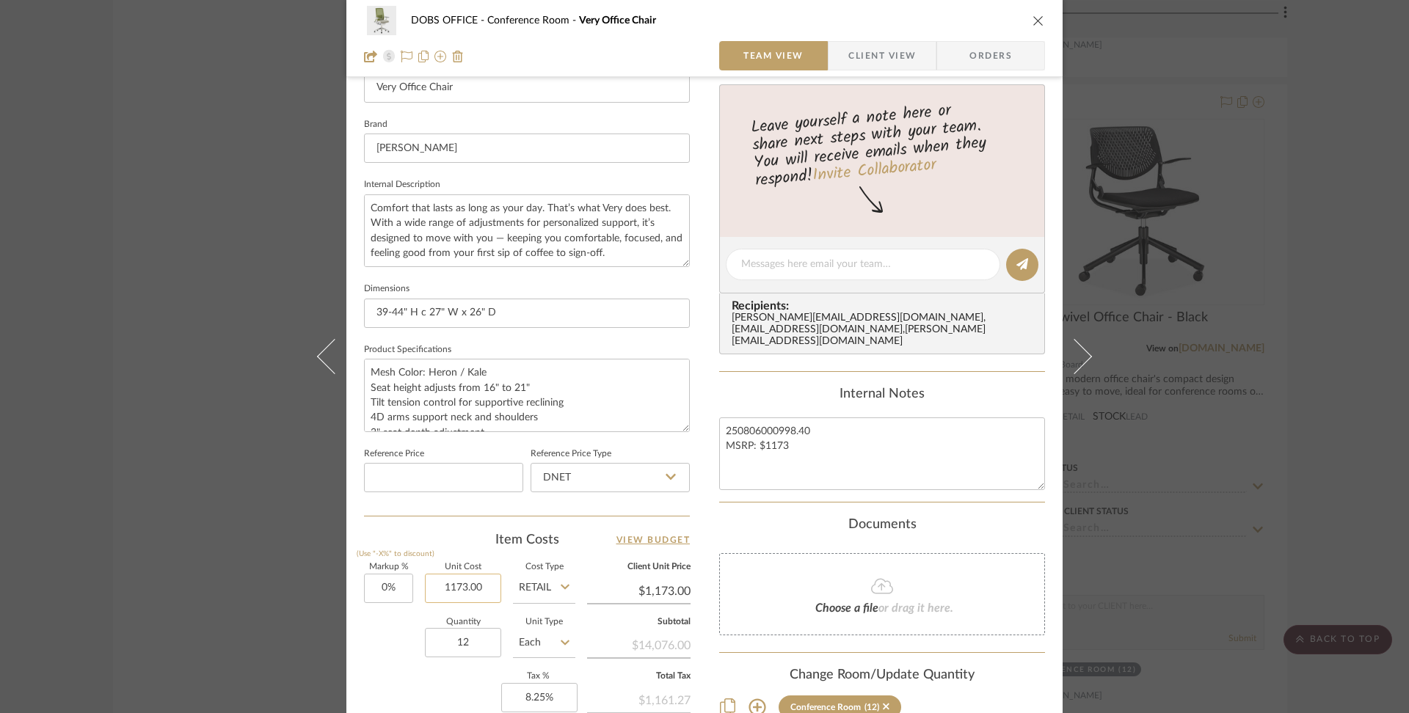
click at [478, 591] on input "1173.00" at bounding box center [463, 588] width 76 height 29
type input "$1,156.18"
click at [795, 517] on div "Documents" at bounding box center [882, 525] width 326 height 16
type input "$1,156.18"
type input "$2,081.12"
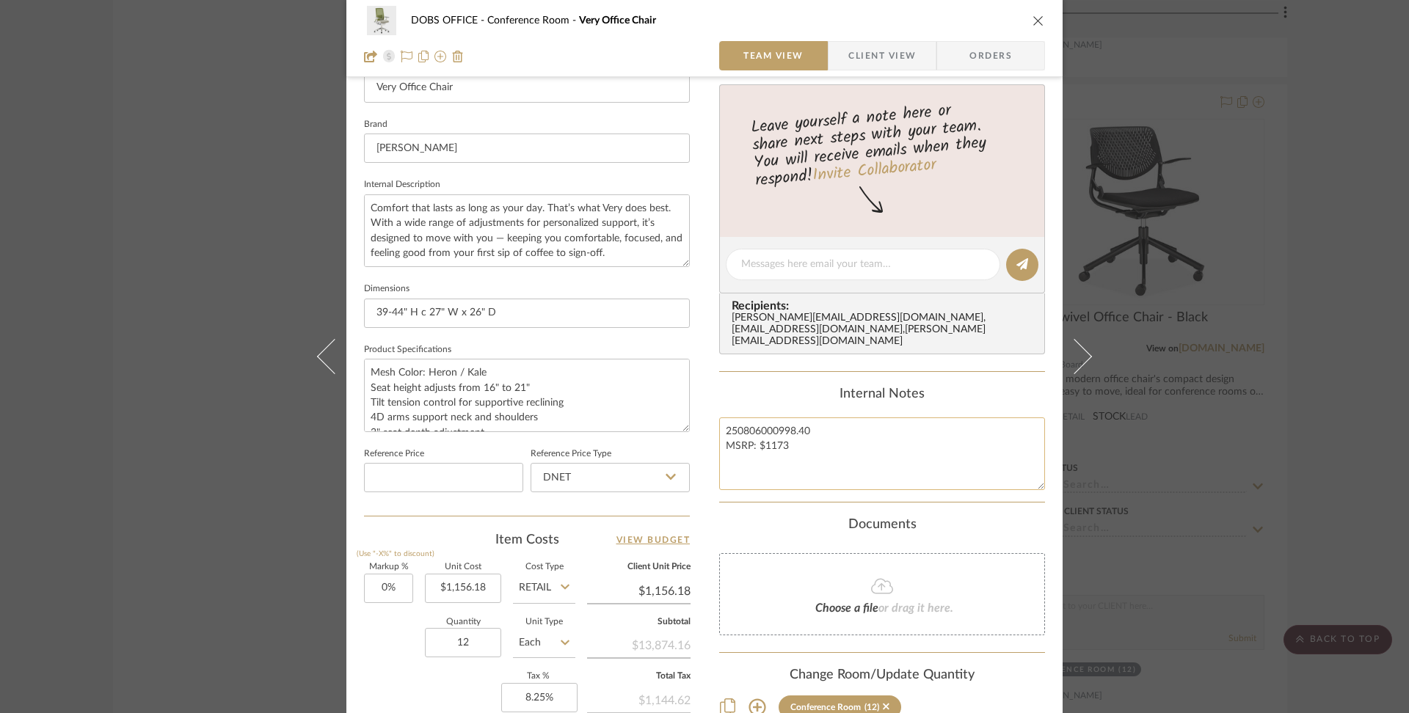
drag, startPoint x: 790, startPoint y: 416, endPoint x: 825, endPoint y: 424, distance: 36.0
click at [825, 424] on textarea "250806000998.40 MSRP: $1173" at bounding box center [882, 454] width 326 height 73
type textarea "250806000924.94 MSRP: $1173"
click at [950, 498] on div "Content here copies to Client View - confirm visibility there. Show in Client D…" at bounding box center [882, 269] width 326 height 1208
